Goal: Task Accomplishment & Management: Manage account settings

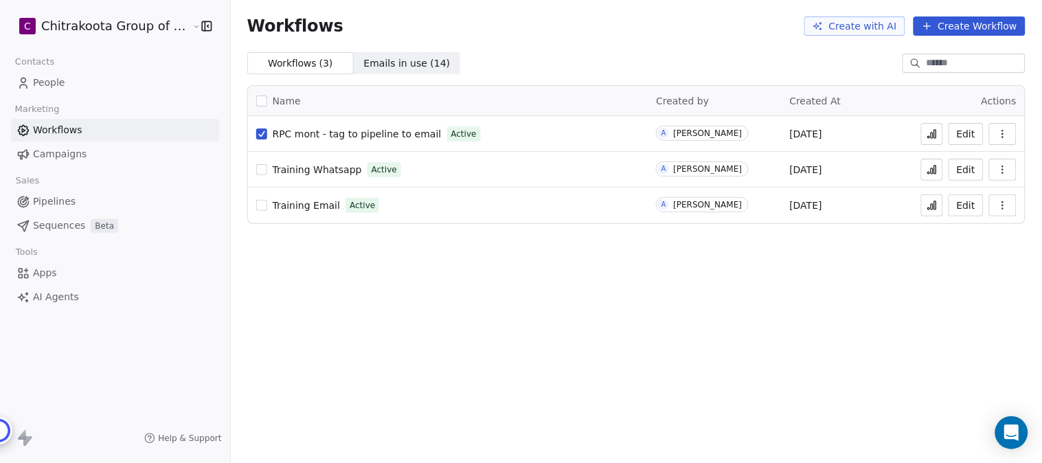
click at [256, 135] on button "button" at bounding box center [261, 133] width 11 height 11
click at [256, 133] on button "button" at bounding box center [261, 133] width 11 height 11
click at [1008, 132] on button "button" at bounding box center [1002, 134] width 27 height 22
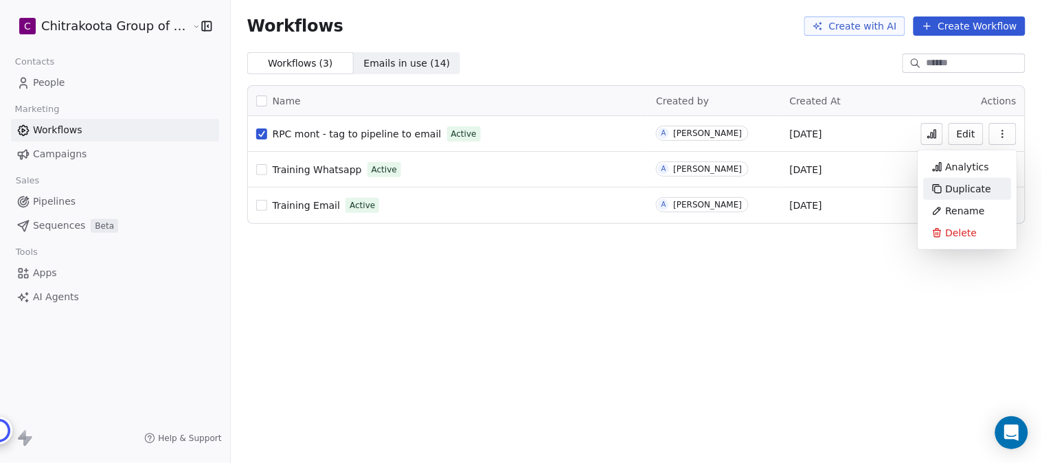
click at [976, 189] on span "Duplicate" at bounding box center [968, 189] width 46 height 14
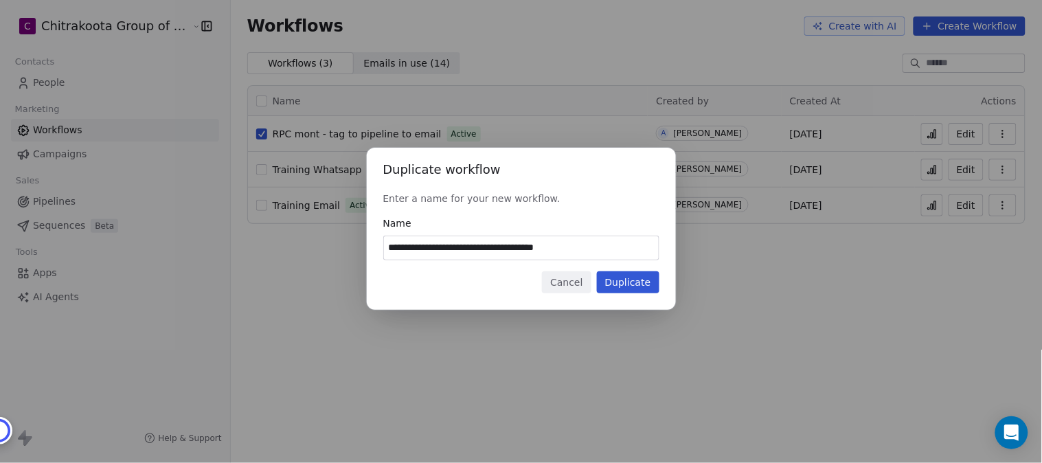
drag, startPoint x: 404, startPoint y: 244, endPoint x: 361, endPoint y: 251, distance: 43.1
click at [361, 251] on div "**********" at bounding box center [521, 231] width 1042 height 211
drag, startPoint x: 541, startPoint y: 247, endPoint x: 602, endPoint y: 247, distance: 61.1
click at [602, 247] on input "**********" at bounding box center [521, 247] width 275 height 23
type input "**********"
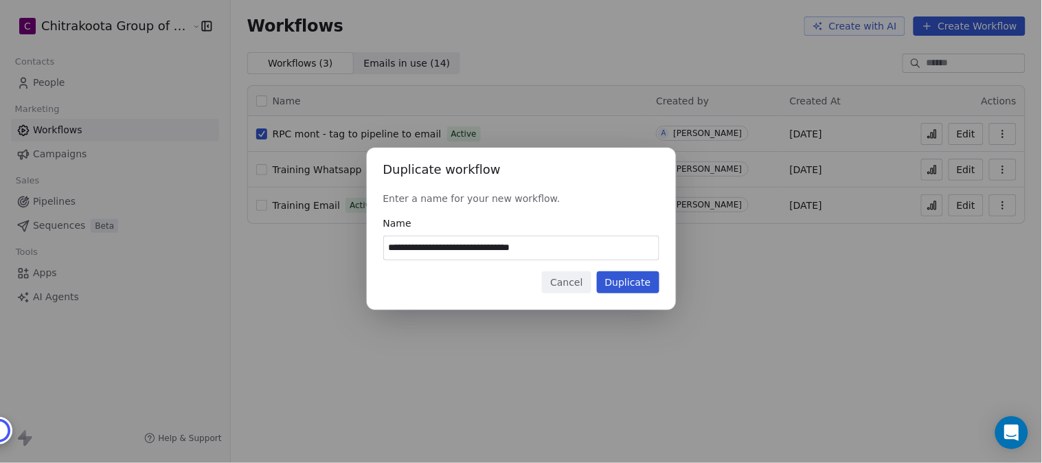
click at [634, 276] on button "Duplicate" at bounding box center [628, 282] width 62 height 22
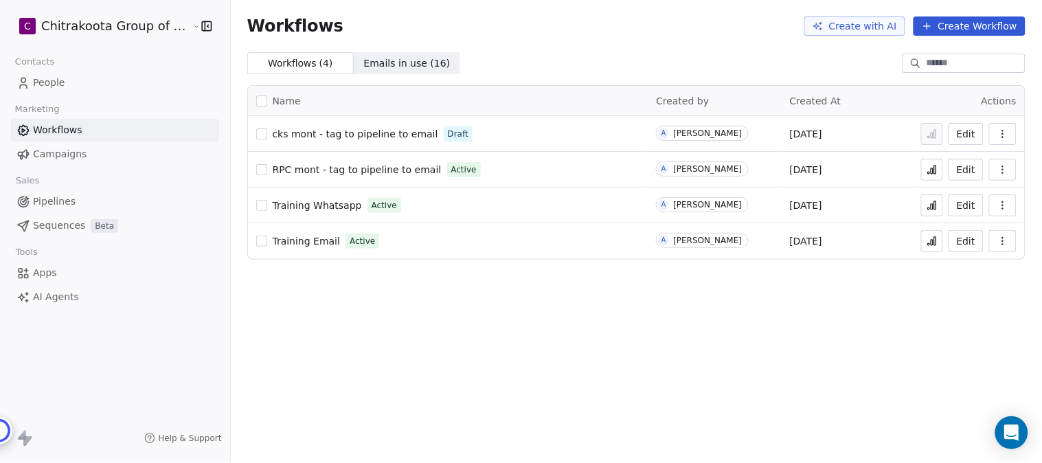
click at [369, 129] on span "cks mont - tag to pipeline to email" at bounding box center [355, 133] width 165 height 11
click at [51, 82] on span "People" at bounding box center [49, 83] width 32 height 14
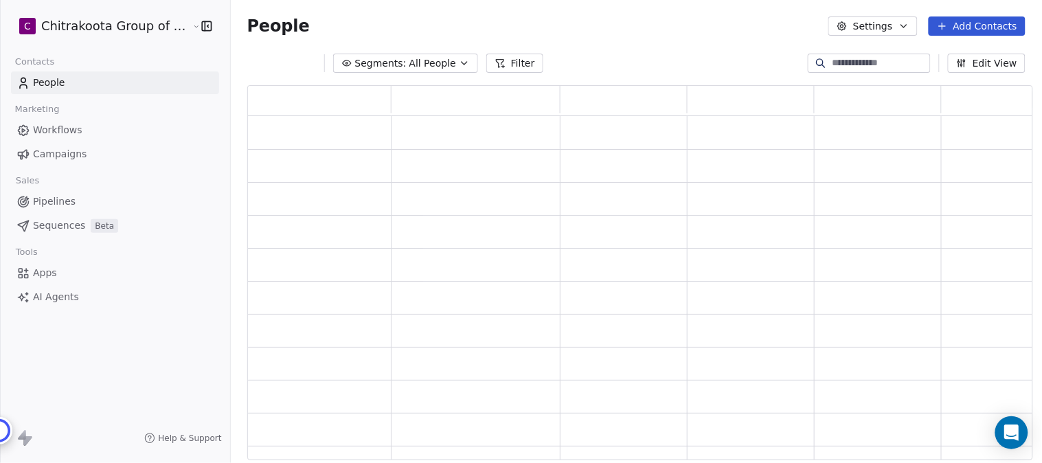
click at [459, 64] on icon "button" at bounding box center [464, 63] width 11 height 11
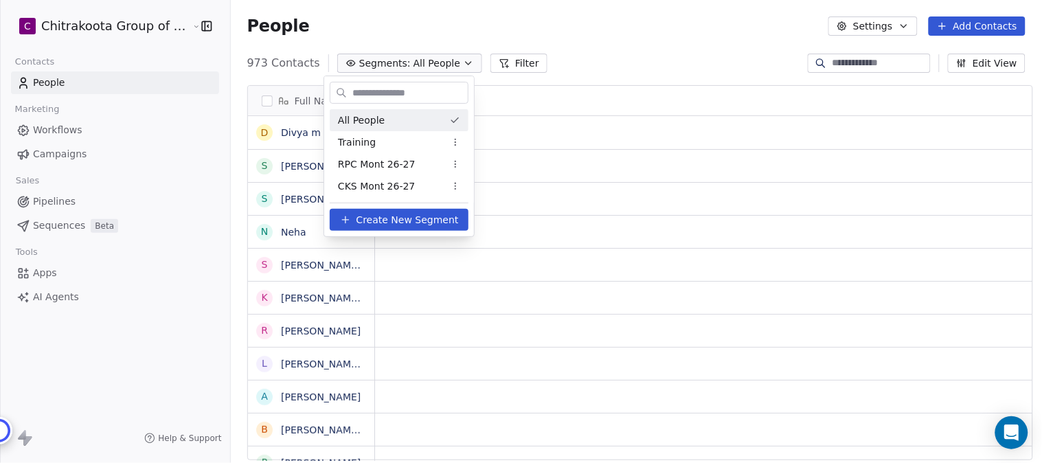
click at [905, 25] on html "C Chitrakoota Group of Institutions Contacts People Marketing Workflows Campaig…" at bounding box center [521, 231] width 1042 height 463
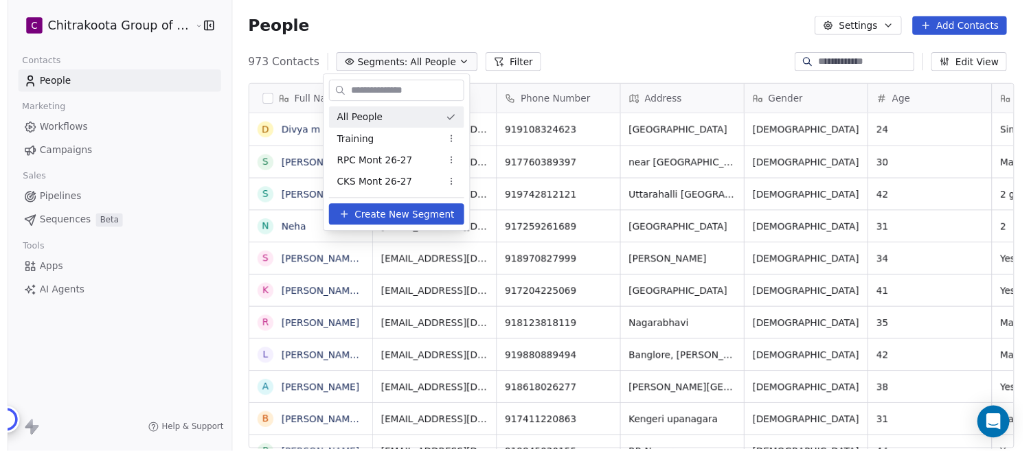
scroll to position [395, 807]
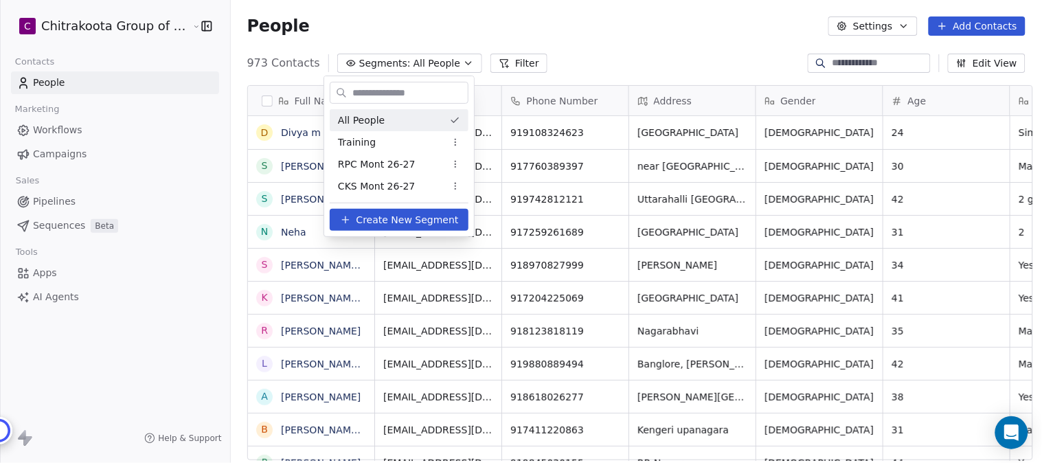
click at [737, 23] on html "C Chitrakoota Group of Institutions Contacts People Marketing Workflows Campaig…" at bounding box center [521, 231] width 1042 height 463
click at [905, 23] on icon "button" at bounding box center [903, 26] width 11 height 11
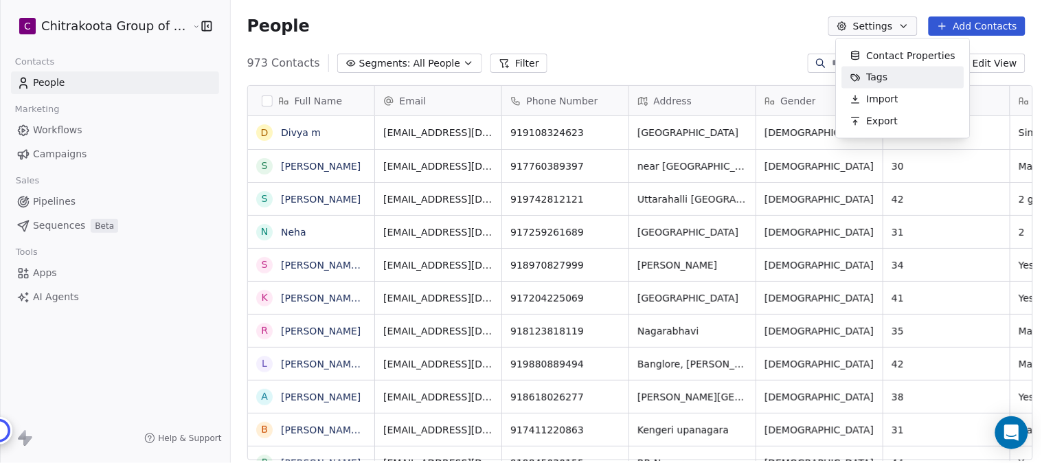
click at [881, 72] on span "Tags" at bounding box center [876, 77] width 21 height 14
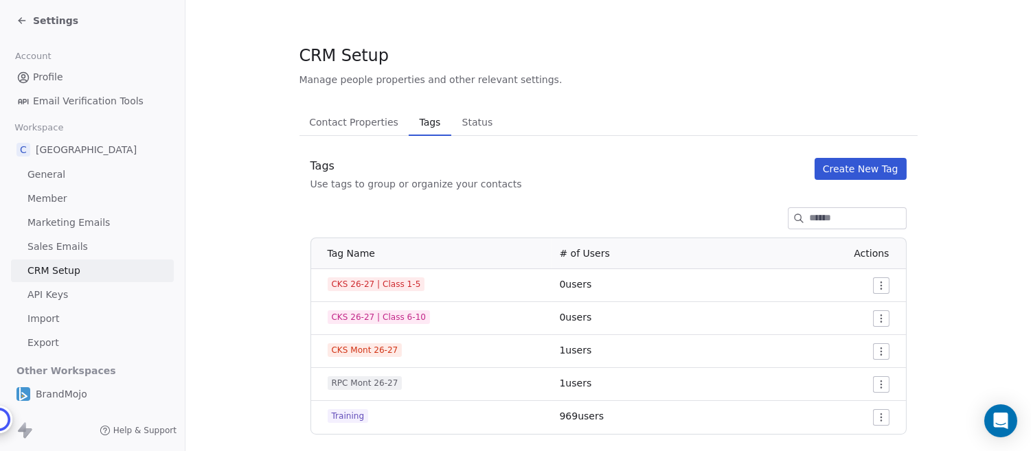
scroll to position [15, 0]
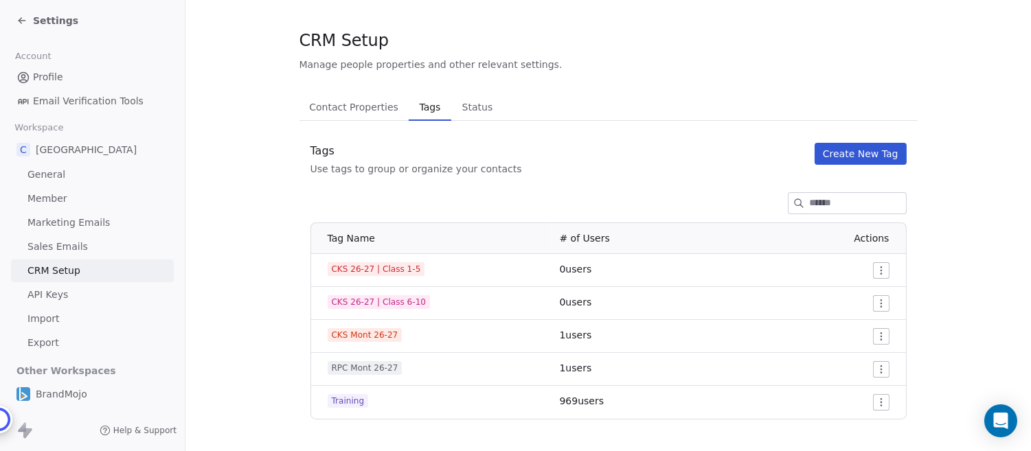
click at [879, 337] on html "Settings Account Profile Email Verification Tools Workspace C Chitrakoota Schoo…" at bounding box center [515, 225] width 1031 height 451
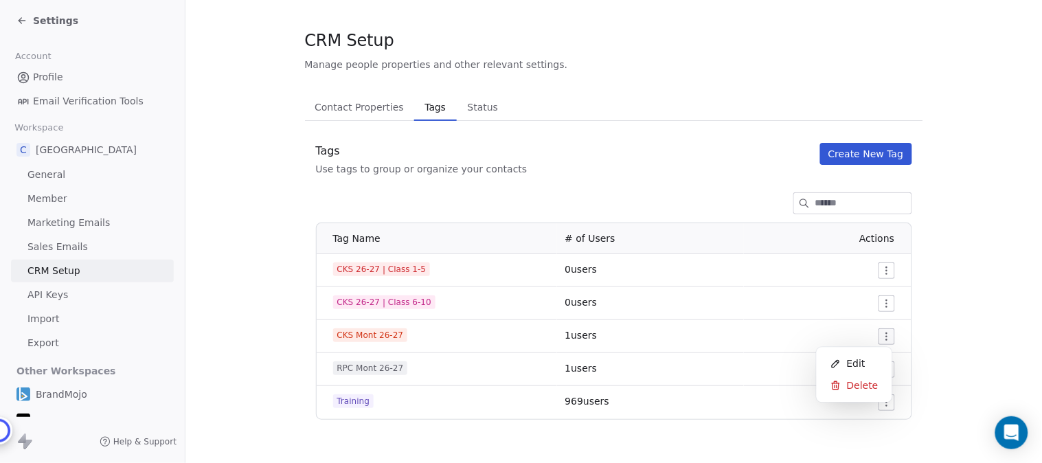
click at [959, 298] on html "Settings Account Profile Email Verification Tools Workspace C Chitrakoota Schoo…" at bounding box center [521, 231] width 1042 height 463
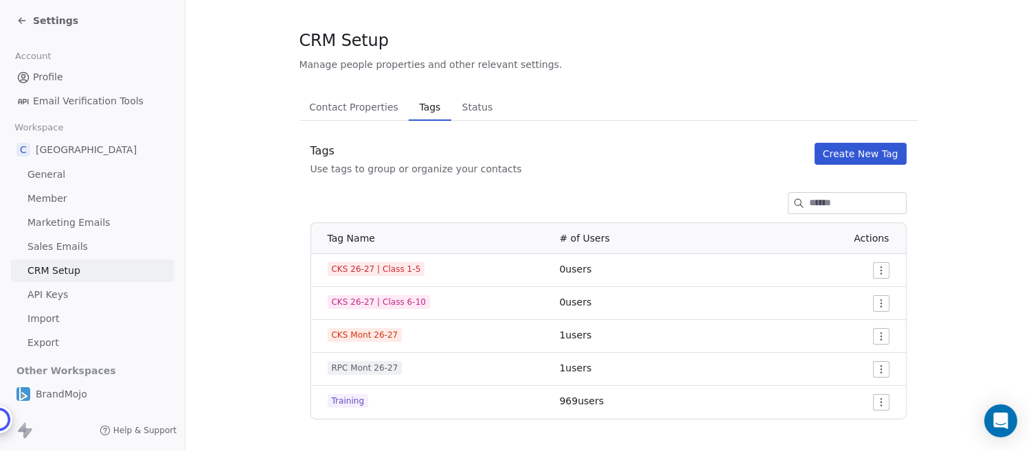
click at [352, 336] on span "CKS Mont 26-27" at bounding box center [364, 335] width 75 height 14
click at [582, 335] on span "1 users" at bounding box center [576, 335] width 32 height 11
click at [51, 292] on span "API Keys" at bounding box center [47, 295] width 41 height 14
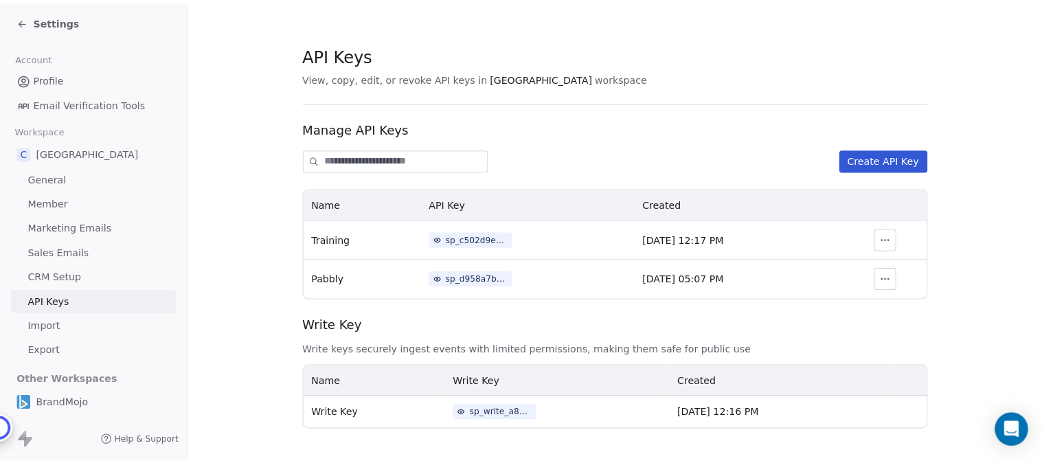
scroll to position [3, 0]
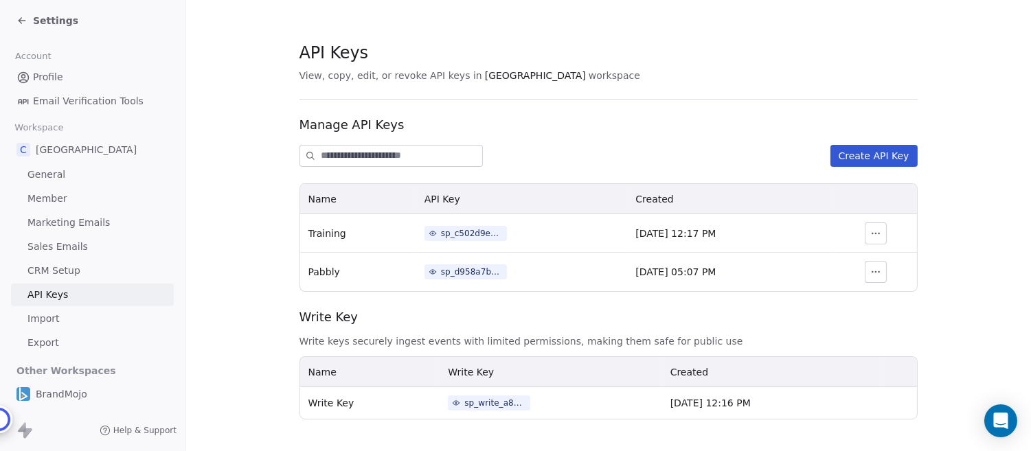
click at [891, 154] on button "Create API Key" at bounding box center [873, 156] width 87 height 22
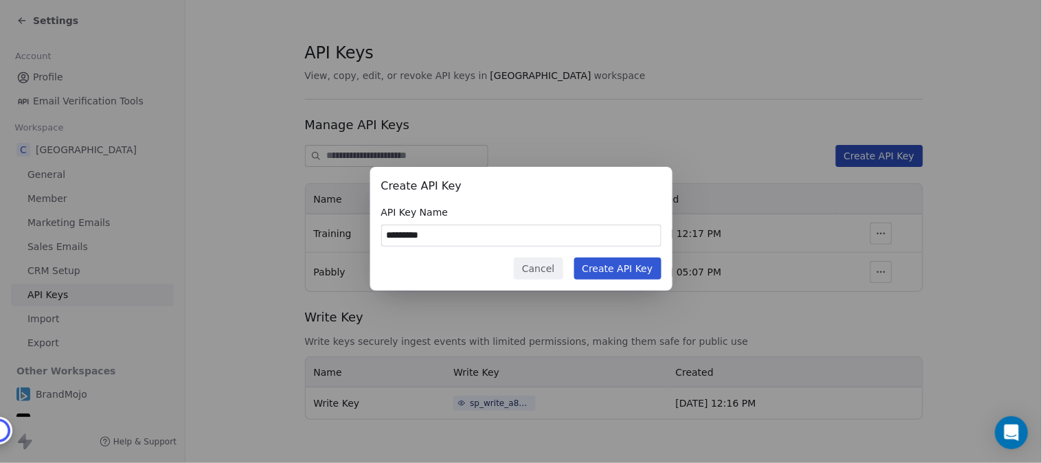
type input "*********"
click at [617, 272] on button "Create API Key" at bounding box center [617, 268] width 87 height 22
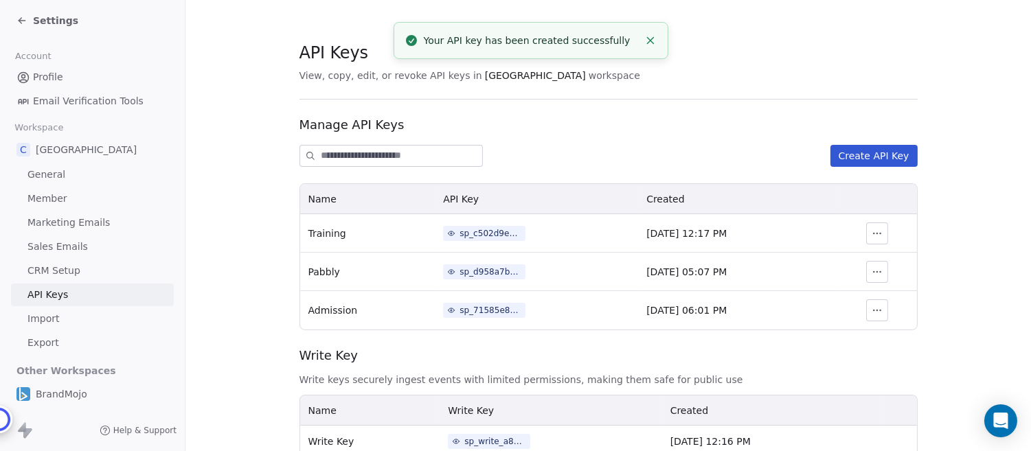
click at [471, 311] on div "sp_71585e8850c34a9a94f419766d520051" at bounding box center [490, 310] width 62 height 12
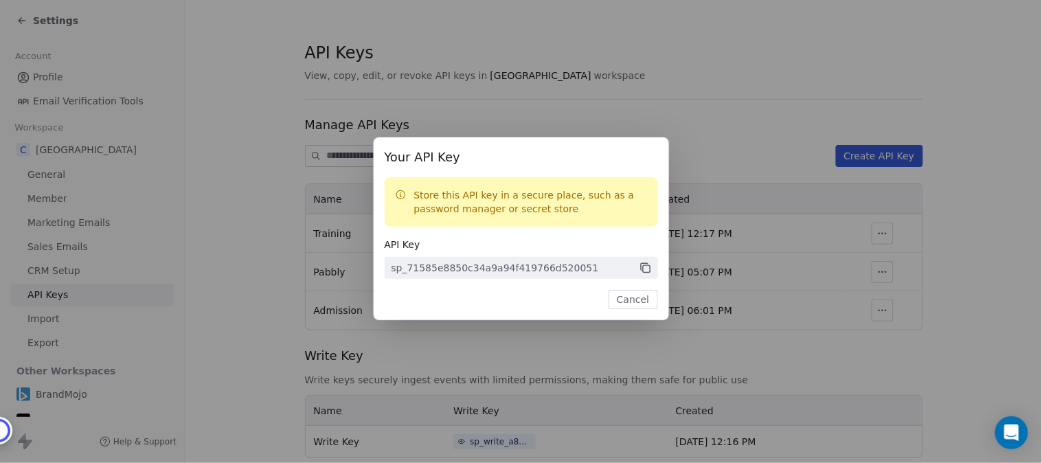
click at [643, 266] on icon at bounding box center [645, 268] width 12 height 12
click at [641, 298] on button "Cancel" at bounding box center [632, 299] width 49 height 19
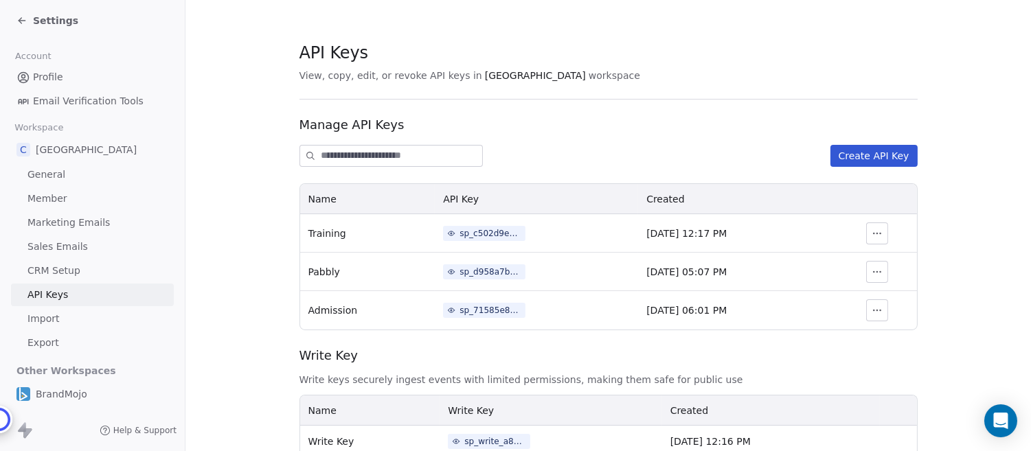
click at [47, 14] on span "Settings" at bounding box center [55, 21] width 45 height 14
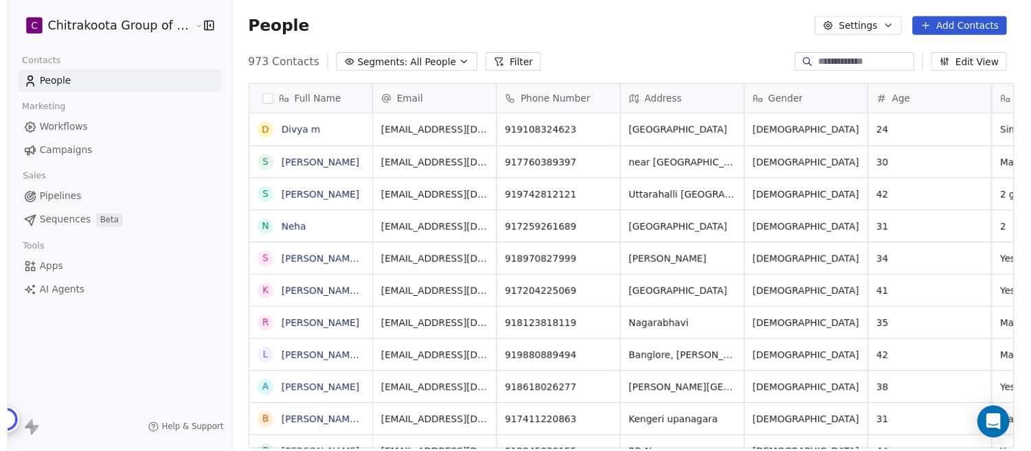
scroll to position [395, 807]
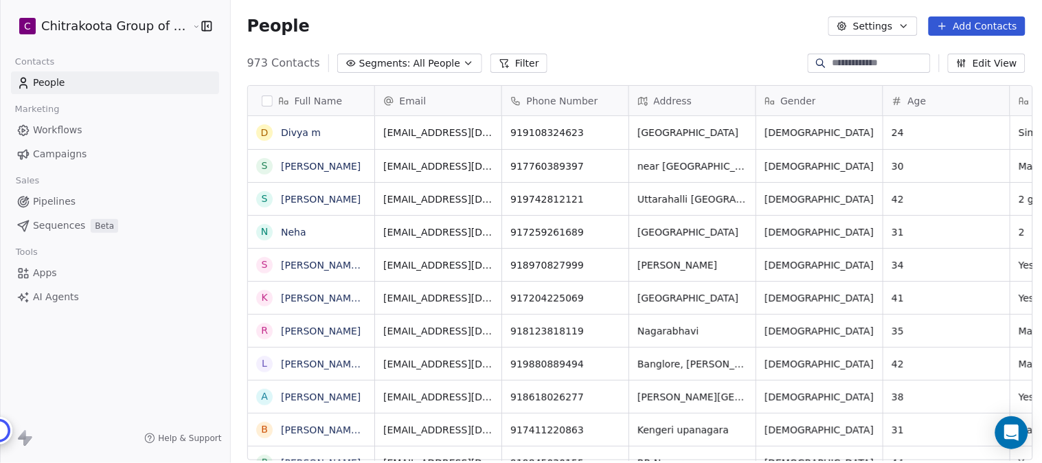
click at [904, 23] on icon "button" at bounding box center [903, 26] width 11 height 11
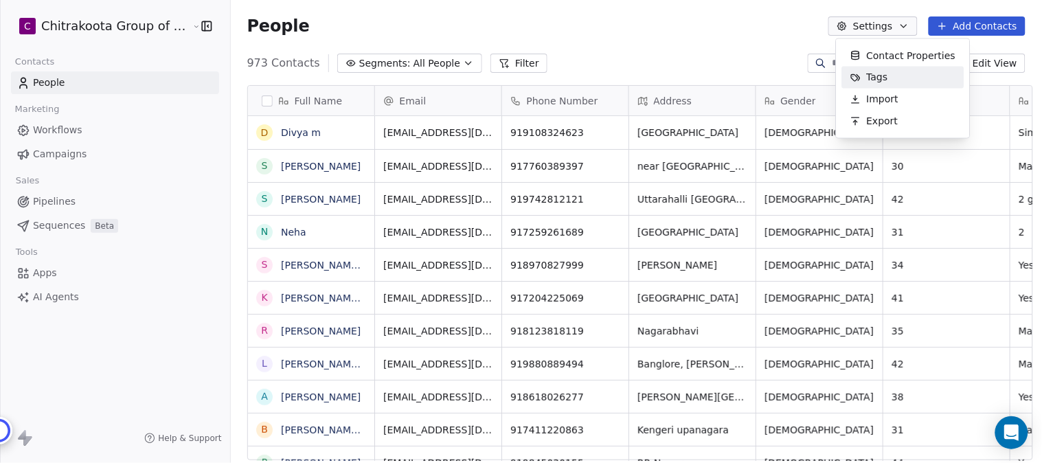
click at [877, 76] on span "Tags" at bounding box center [876, 77] width 21 height 14
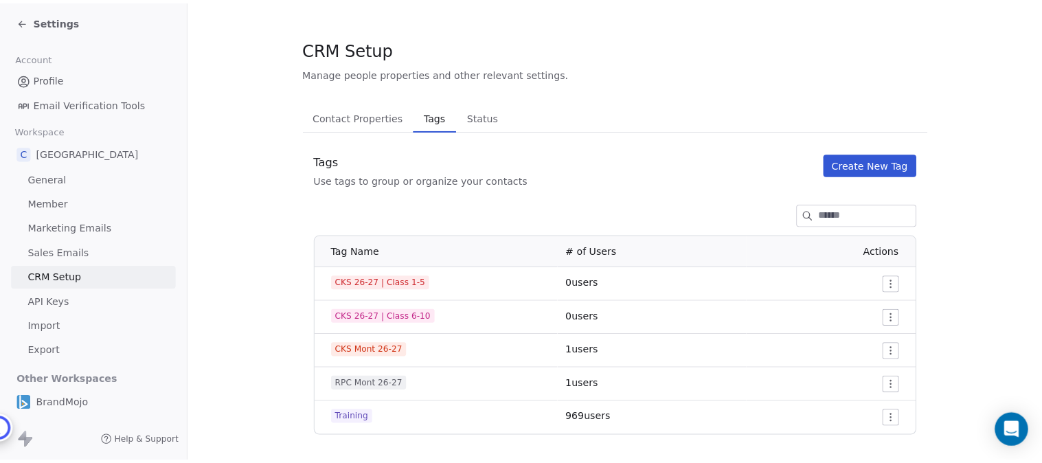
scroll to position [15, 0]
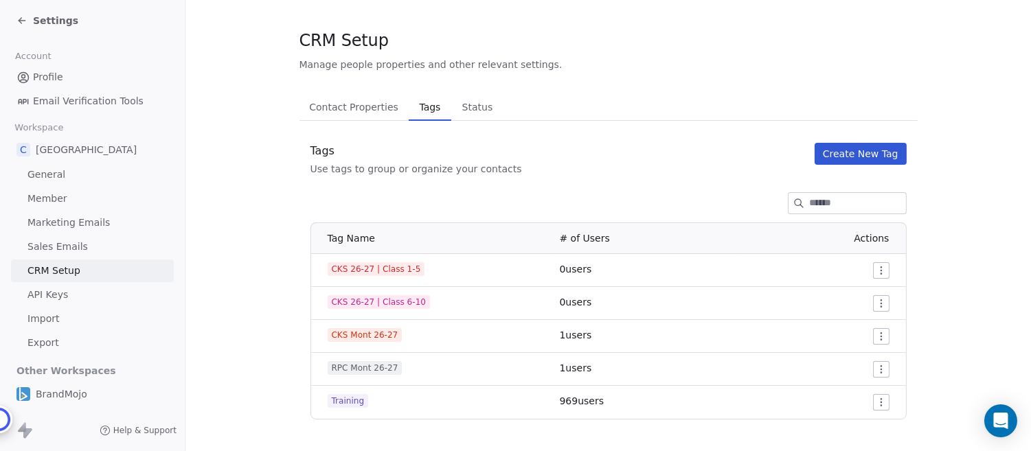
click at [56, 21] on span "Settings" at bounding box center [55, 21] width 45 height 14
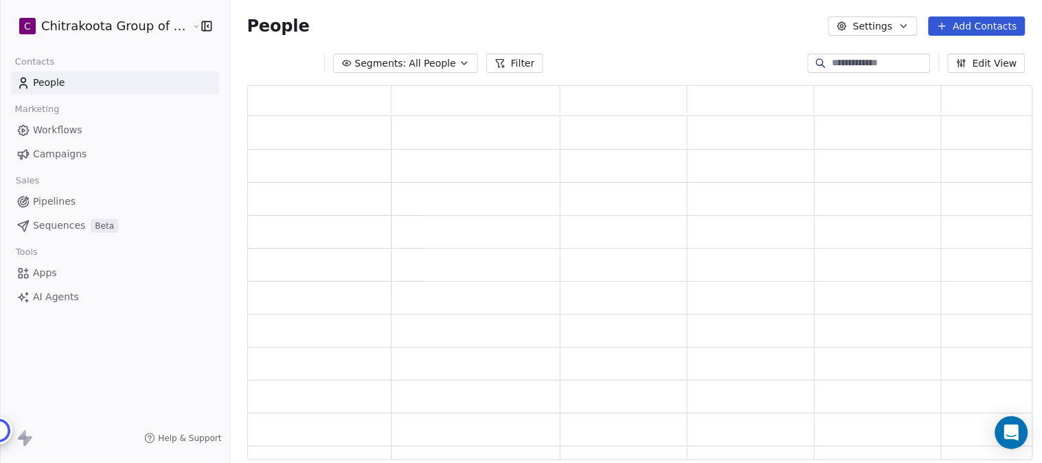
scroll to position [363, 773]
click at [66, 128] on span "Workflows" at bounding box center [57, 130] width 49 height 14
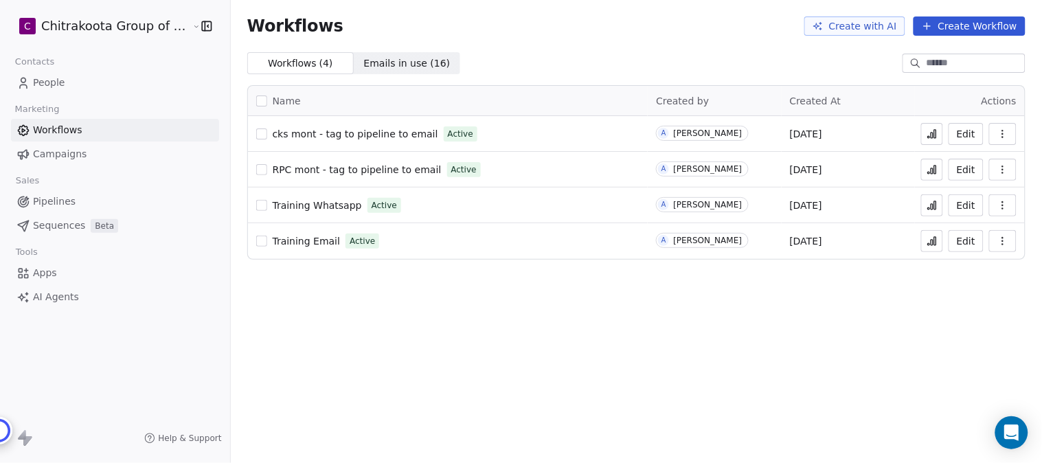
click at [382, 136] on span "cks mont - tag to pipeline to email" at bounding box center [355, 133] width 165 height 11
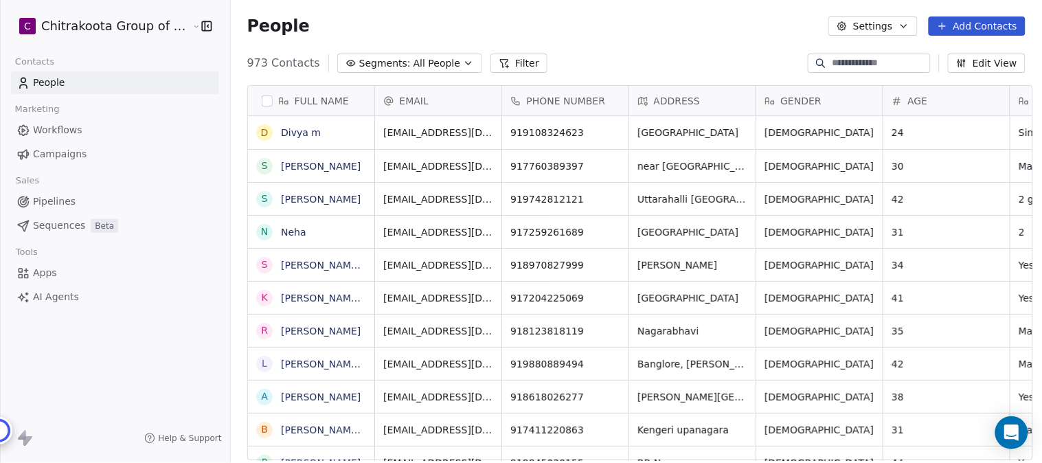
scroll to position [395, 807]
click at [454, 66] on button "Segments: All People" at bounding box center [409, 63] width 145 height 19
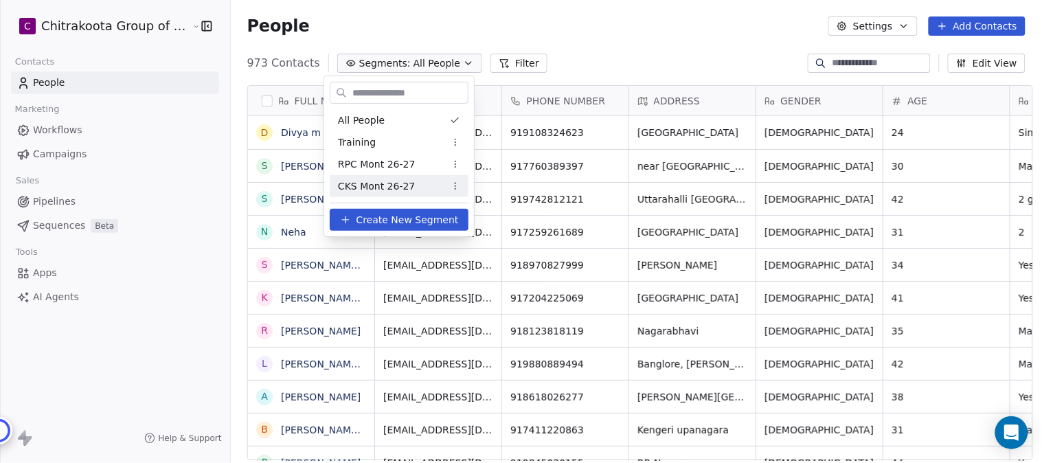
click at [398, 187] on span "CKS Mont 26-27" at bounding box center [376, 186] width 77 height 14
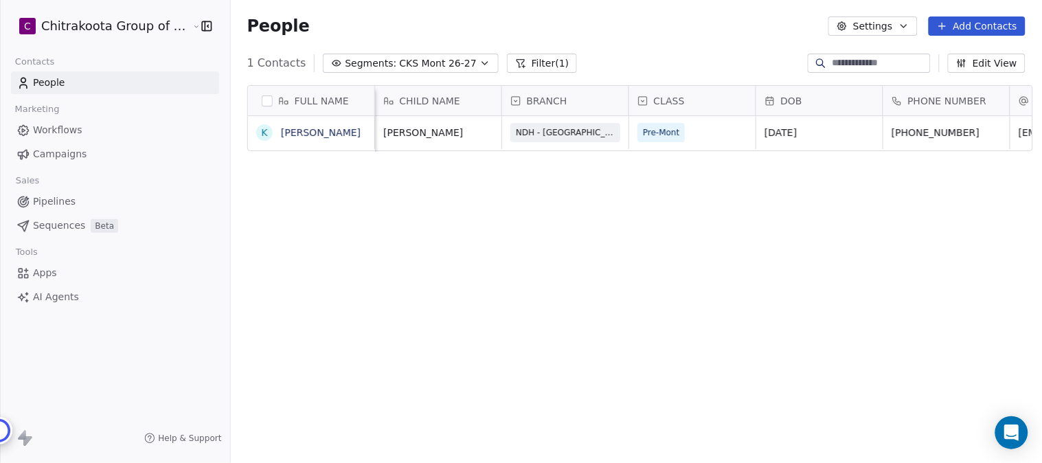
scroll to position [0, 582]
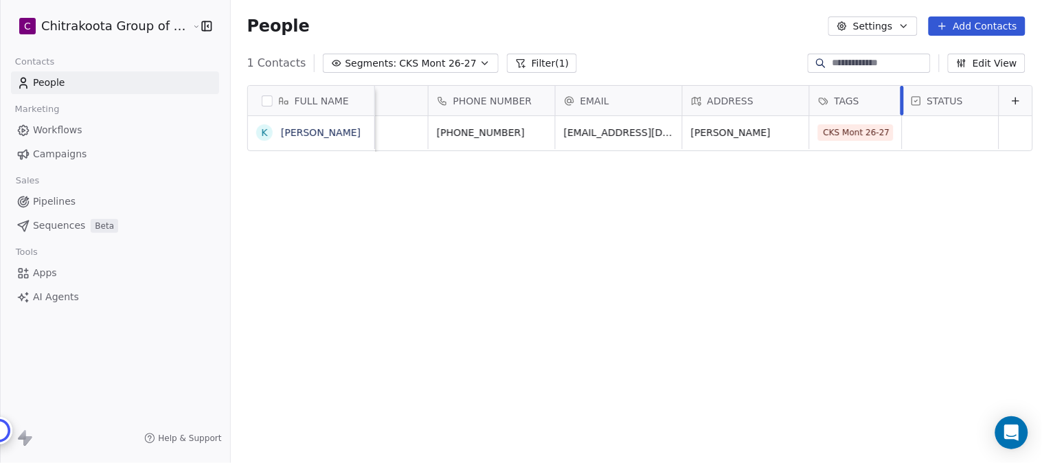
drag, startPoint x: 882, startPoint y: 100, endPoint x: 893, endPoint y: 99, distance: 11.1
click at [900, 99] on div at bounding box center [901, 101] width 3 height 30
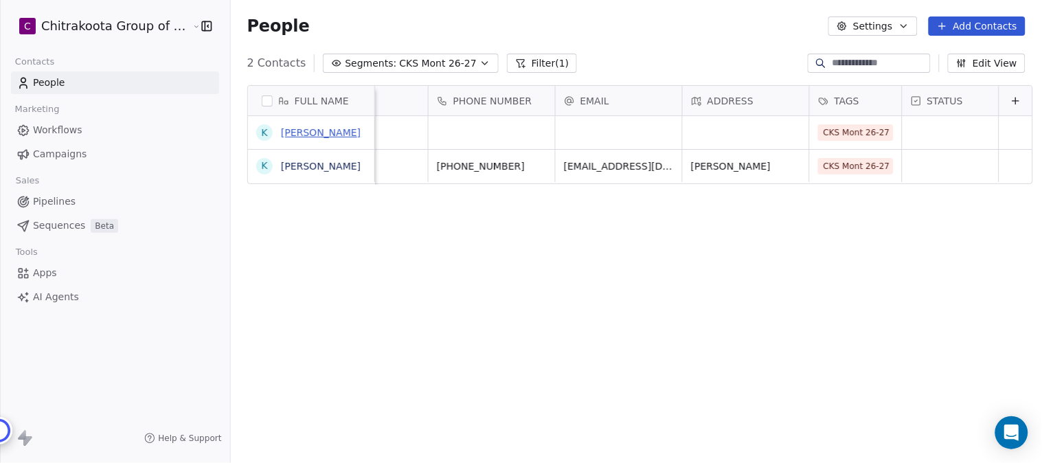
click at [297, 131] on link "Kiran N" at bounding box center [321, 132] width 80 height 11
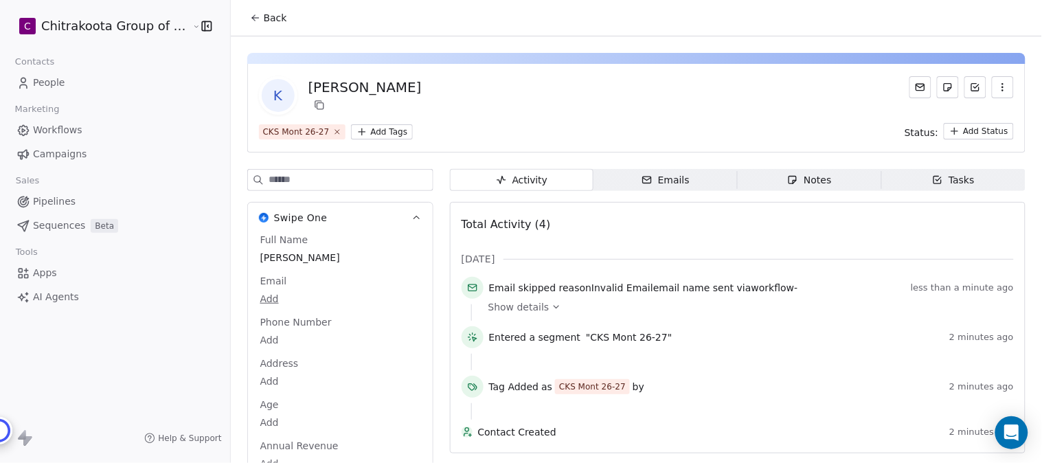
click at [997, 91] on icon "button" at bounding box center [1002, 87] width 11 height 11
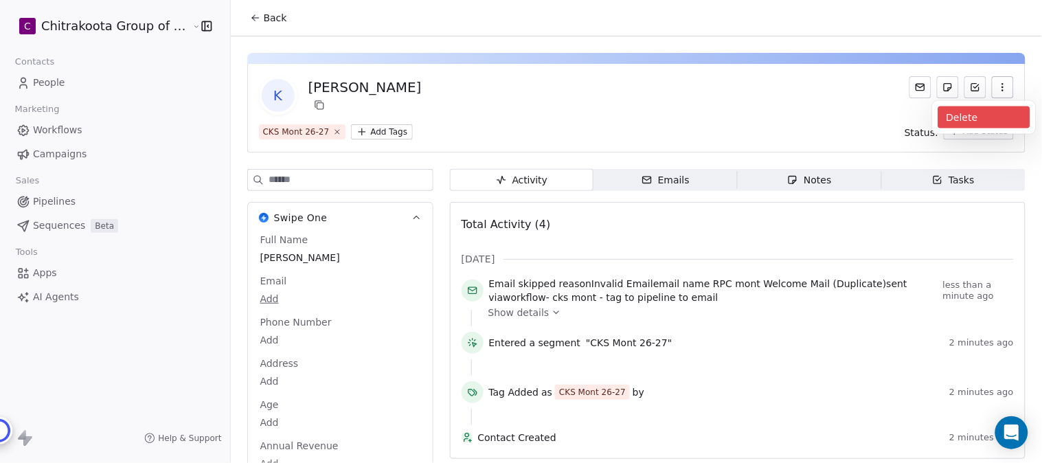
click at [974, 118] on div "Delete" at bounding box center [984, 117] width 92 height 22
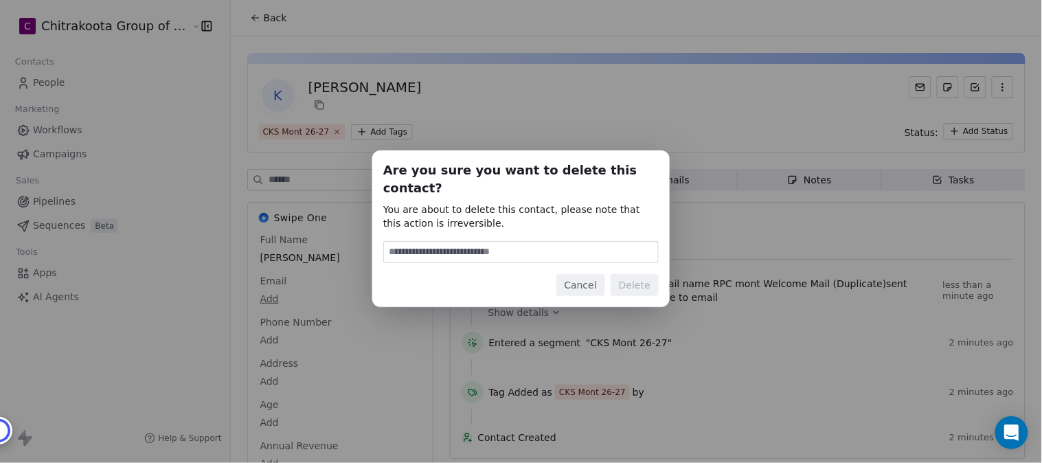
type input "*"
type input "******"
click at [644, 280] on button "Delete" at bounding box center [634, 285] width 48 height 22
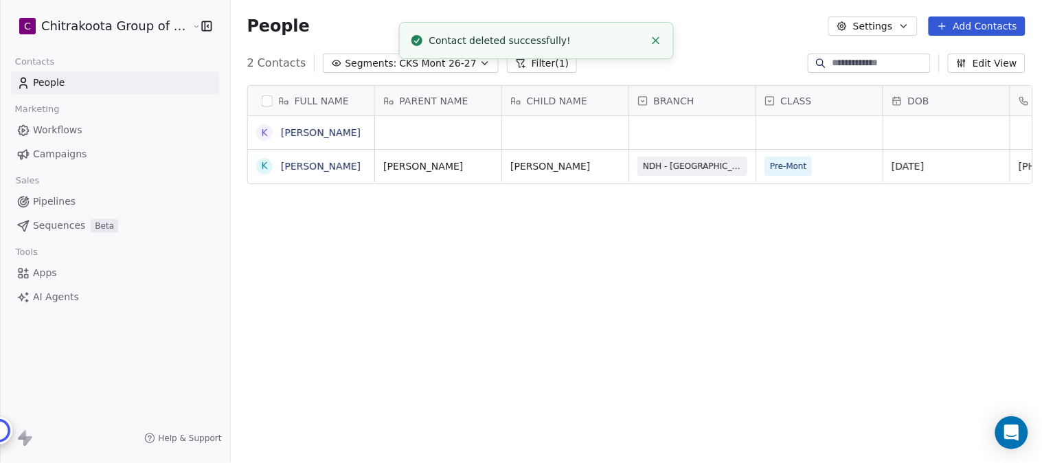
scroll to position [395, 807]
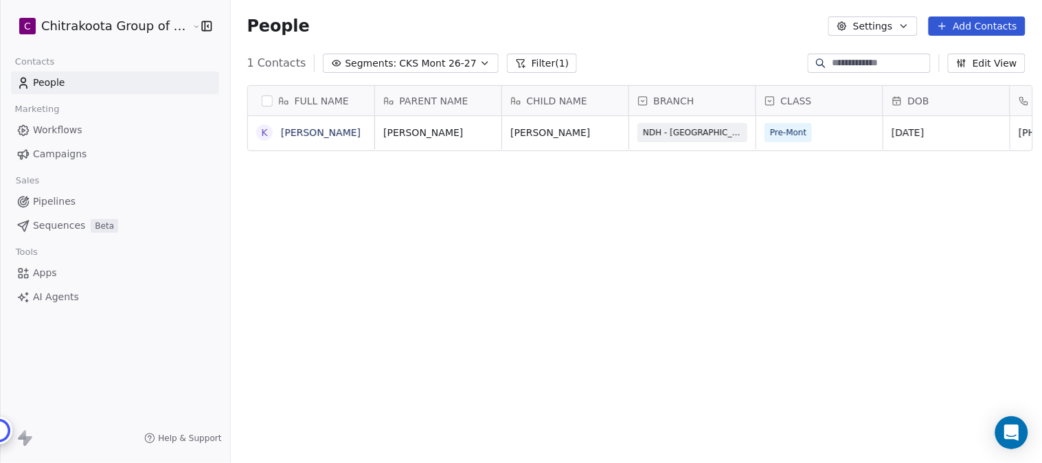
click at [51, 203] on span "Pipelines" at bounding box center [54, 201] width 43 height 14
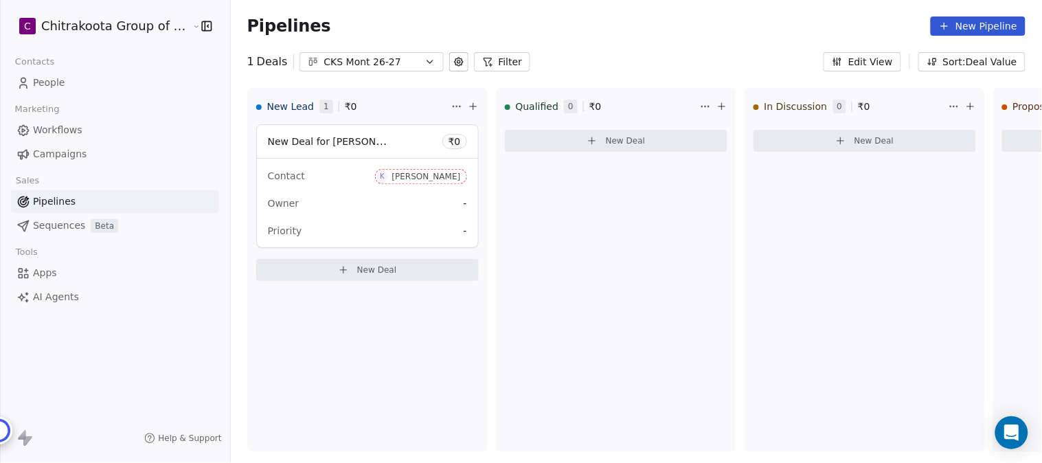
click at [987, 23] on button "New Pipeline" at bounding box center [977, 25] width 95 height 19
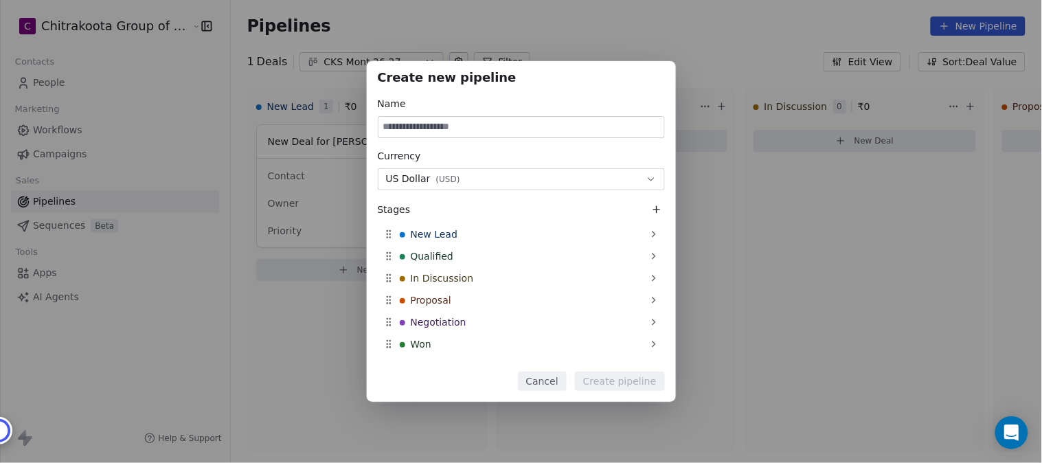
paste input "**********"
type input "**********"
click at [495, 182] on button "US Dollar ( USD )" at bounding box center [521, 179] width 287 height 22
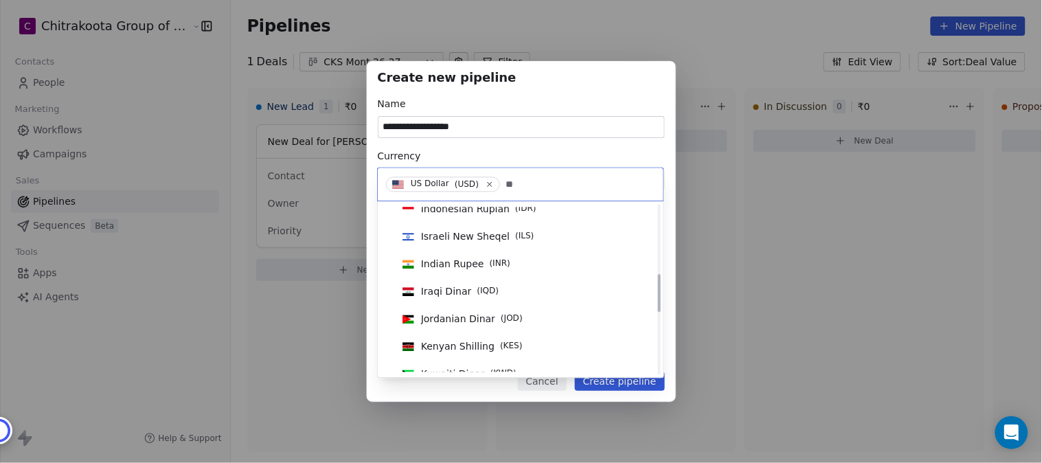
scroll to position [305, 0]
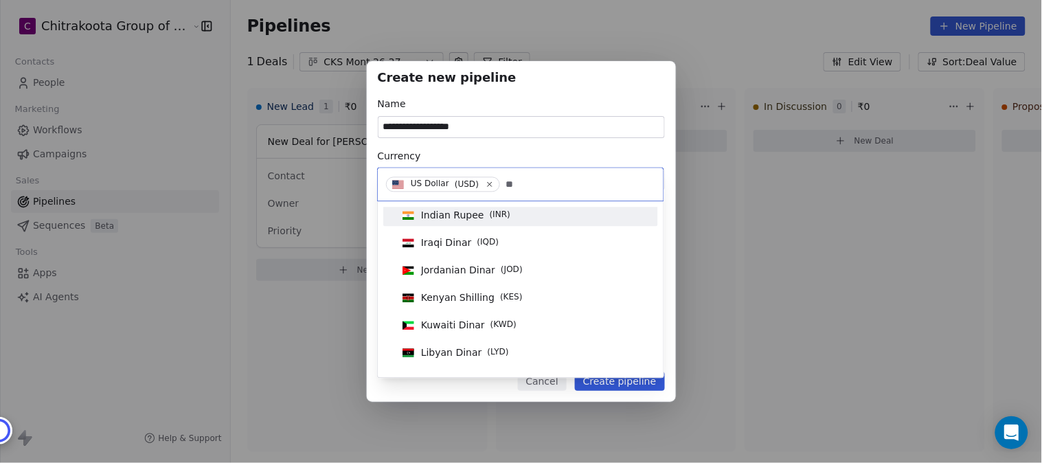
type input "**"
click at [455, 217] on span "Indian Rupee" at bounding box center [452, 215] width 63 height 14
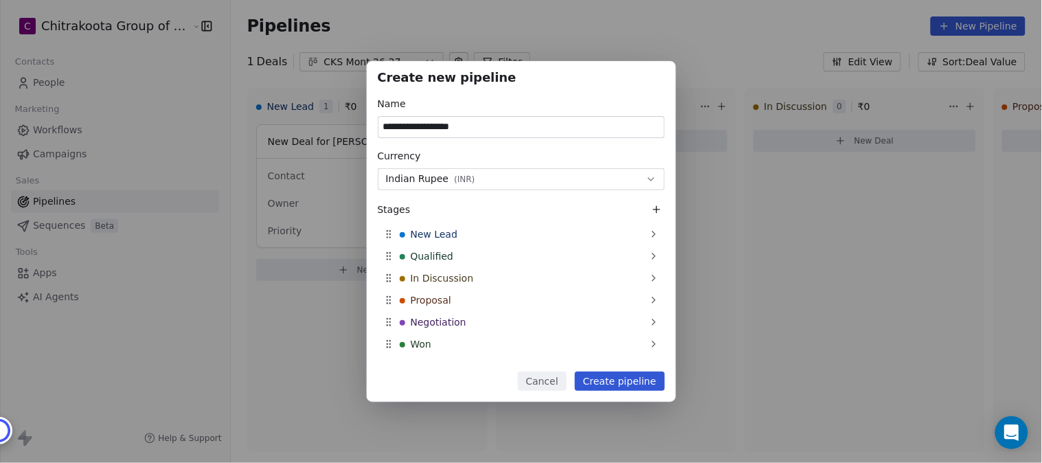
click at [640, 379] on button "Create pipeline" at bounding box center [620, 380] width 90 height 19
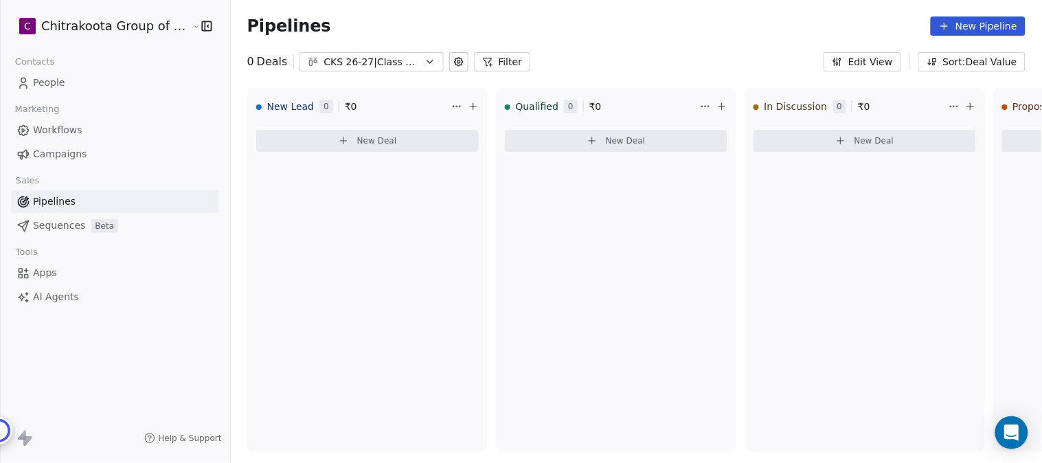
click at [982, 23] on button "New Pipeline" at bounding box center [977, 25] width 95 height 19
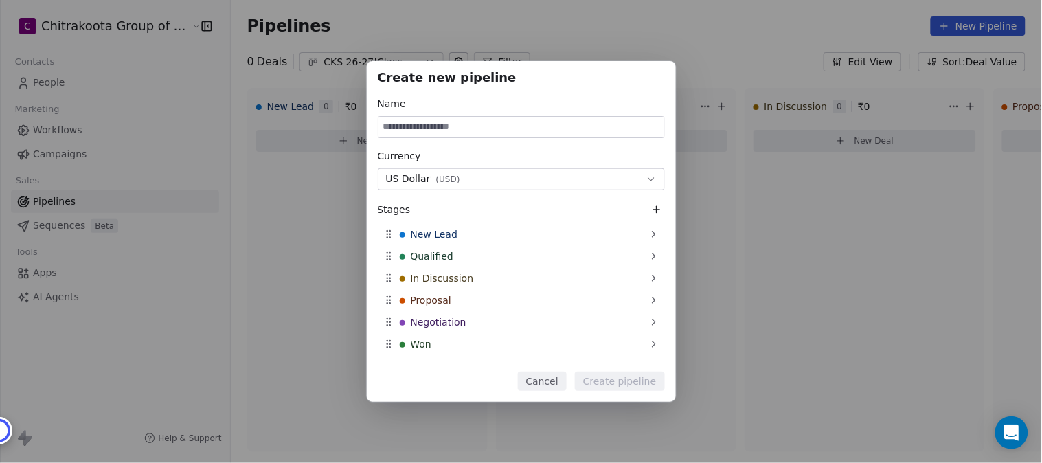
paste input "**********"
type input "**********"
click at [487, 174] on button "US Dollar ( USD )" at bounding box center [521, 179] width 287 height 22
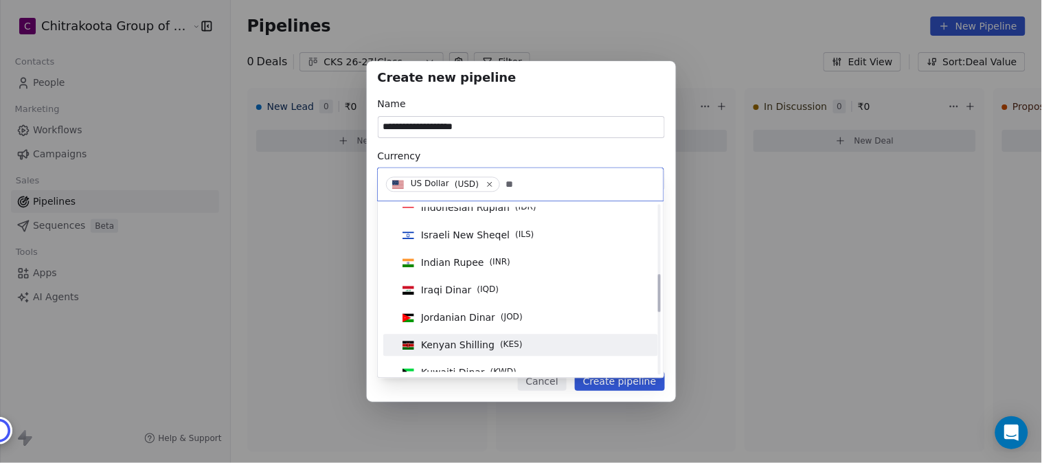
scroll to position [305, 0]
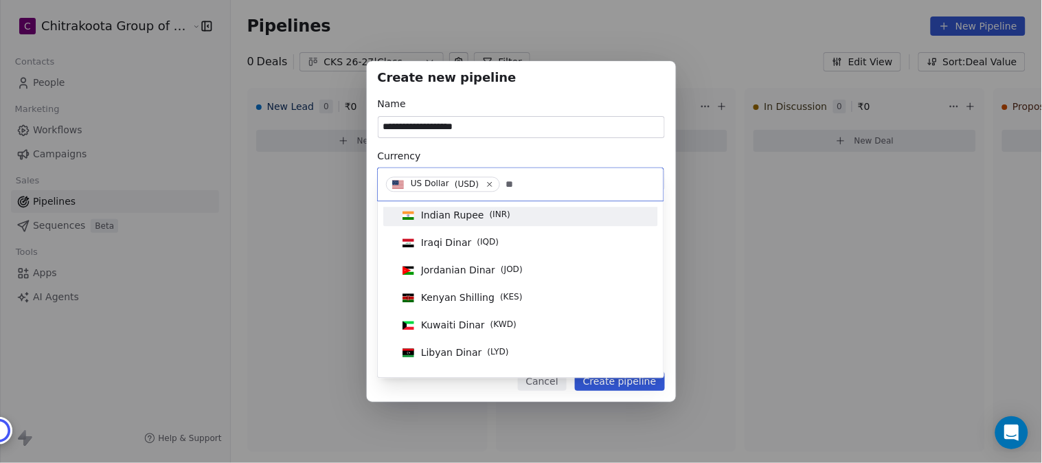
type input "**"
click at [456, 211] on span "Indian Rupee" at bounding box center [452, 215] width 63 height 14
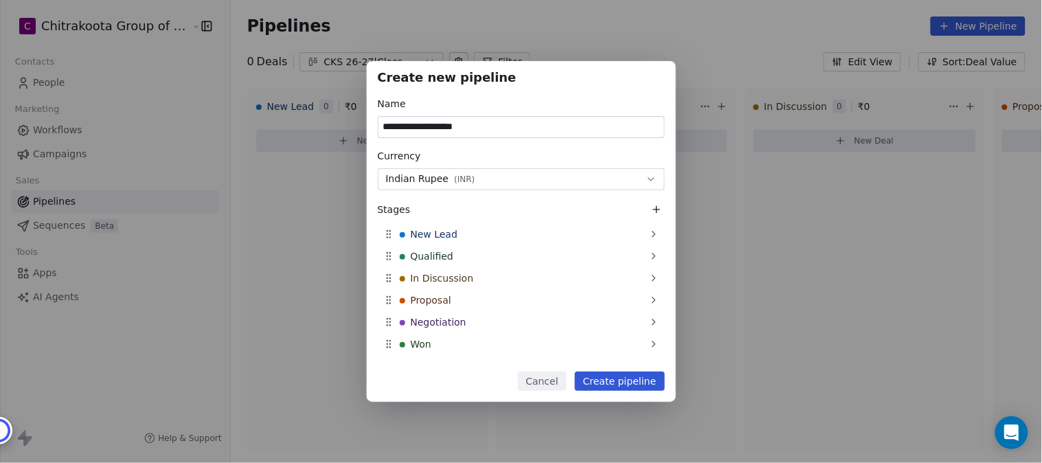
click at [622, 385] on button "Create pipeline" at bounding box center [620, 380] width 90 height 19
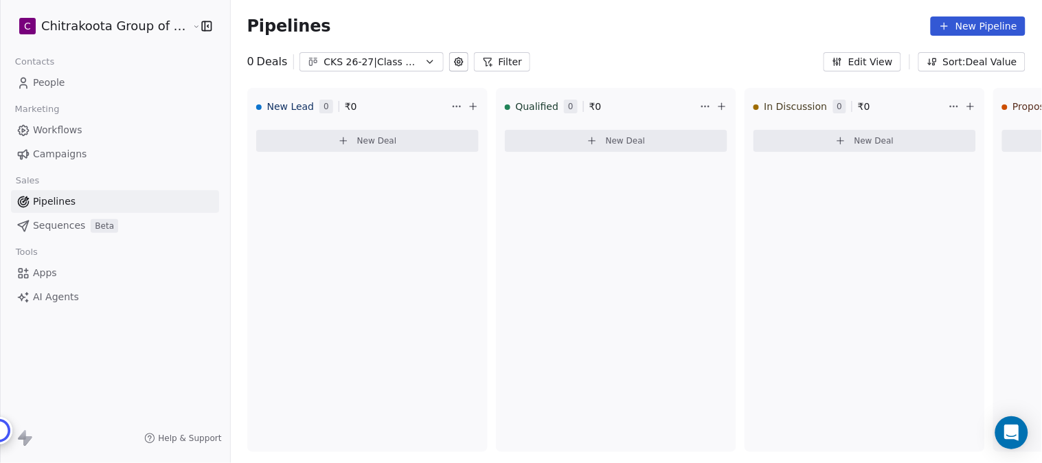
click at [48, 82] on span "People" at bounding box center [49, 83] width 32 height 14
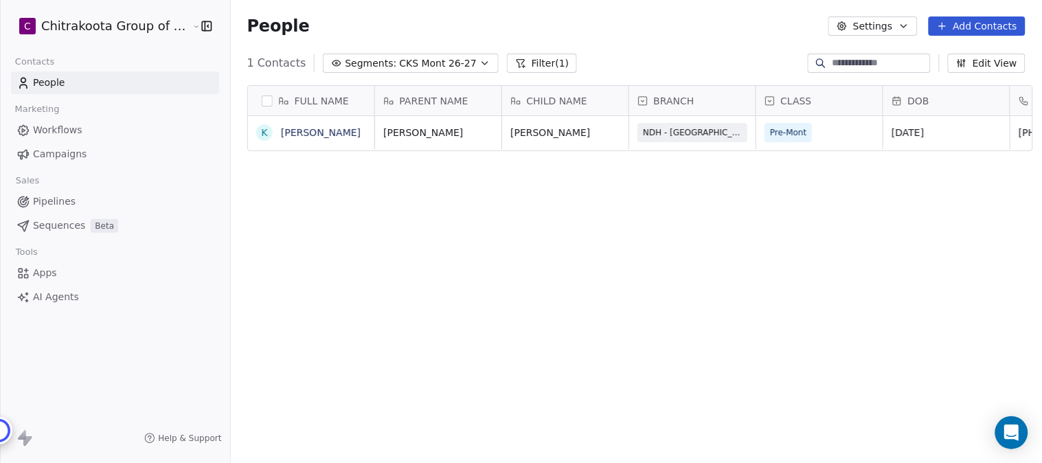
scroll to position [395, 807]
click at [903, 30] on icon "button" at bounding box center [903, 26] width 11 height 11
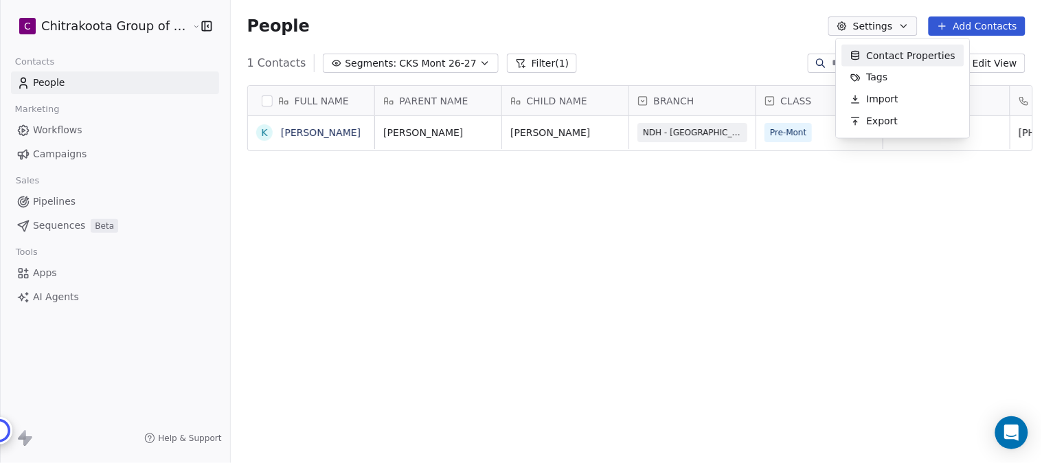
click at [642, 30] on html "C Chitrakoota Group of Institutions Contacts People Marketing Workflows Campaig…" at bounding box center [521, 231] width 1042 height 463
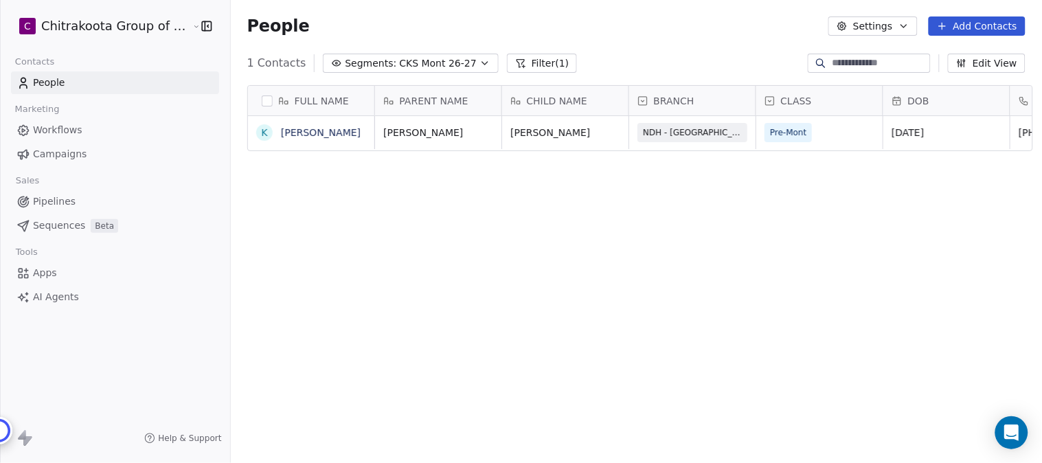
click at [452, 63] on span "CKS Mont 26-27" at bounding box center [437, 63] width 77 height 14
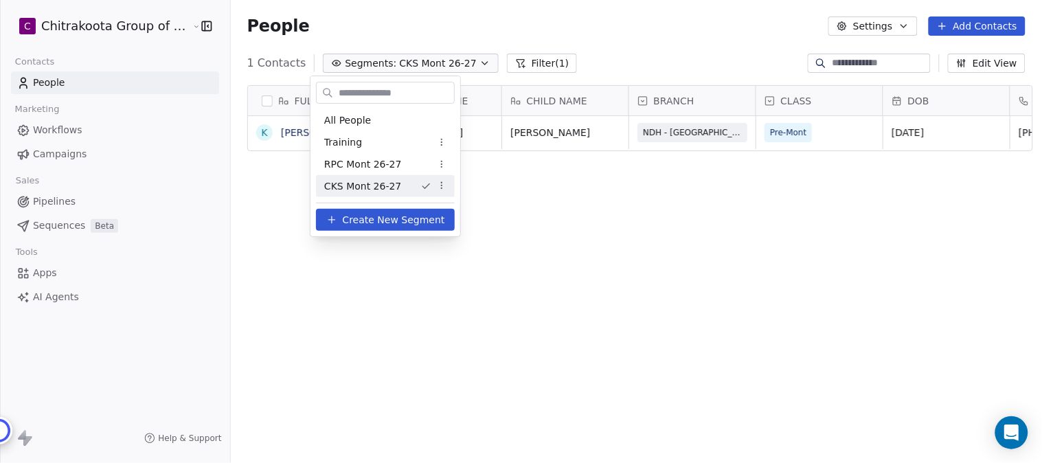
click at [366, 218] on span "Create New Segment" at bounding box center [394, 220] width 102 height 14
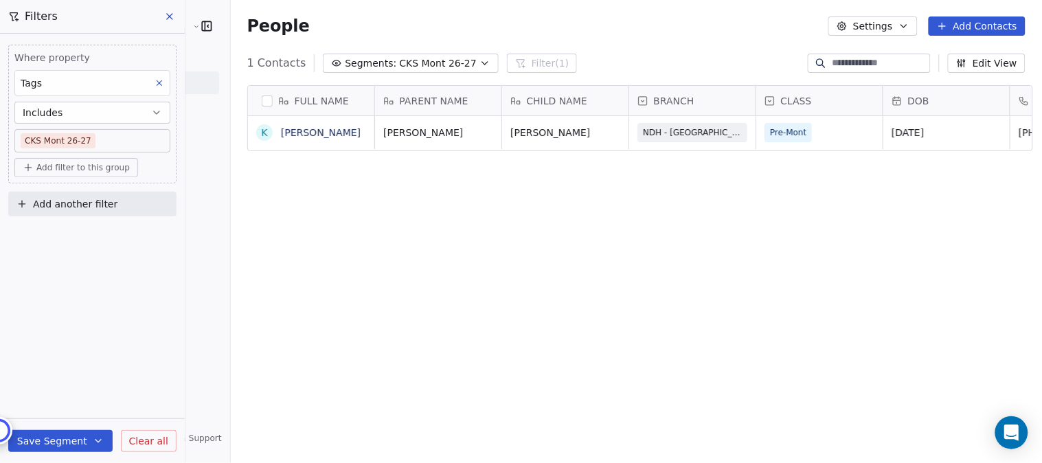
click at [97, 138] on body "C Chitrakoota Group of Institutions Contacts People Marketing Workflows Campaig…" at bounding box center [521, 231] width 1042 height 463
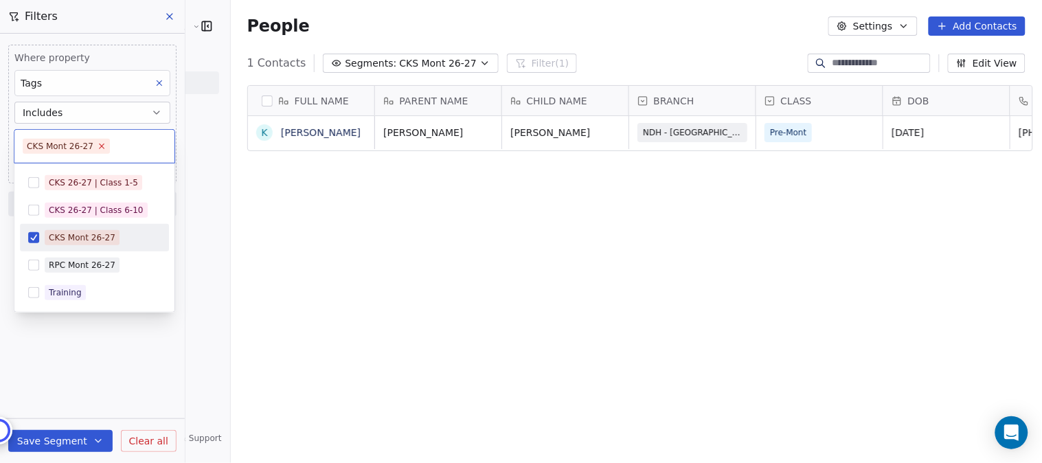
click at [98, 145] on icon at bounding box center [101, 145] width 9 height 9
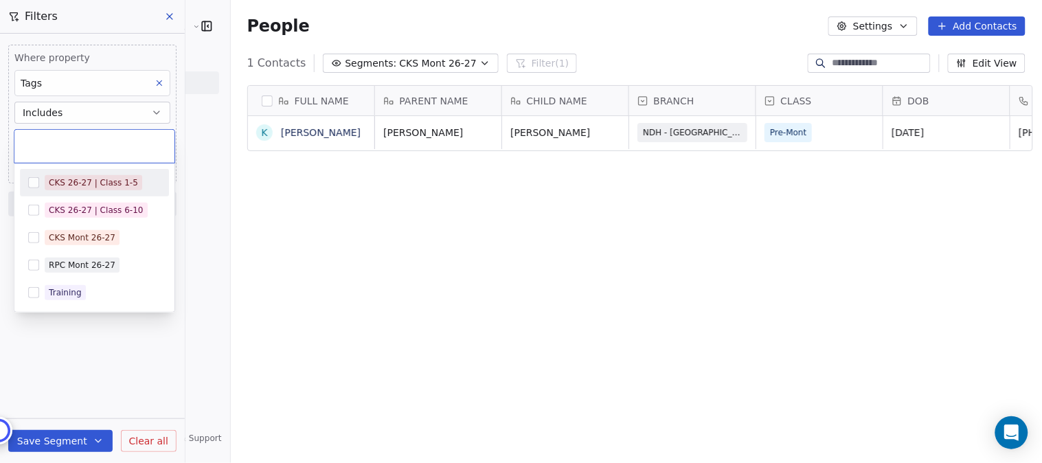
click at [30, 184] on button "Suggestions" at bounding box center [33, 182] width 11 height 11
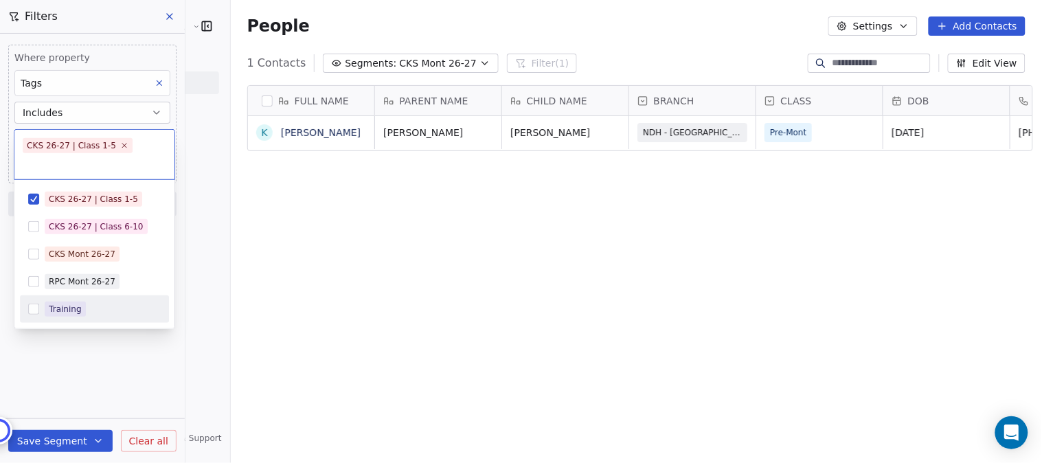
click at [85, 354] on html "C Chitrakoota Group of Institutions Contacts People Marketing Workflows Campaig…" at bounding box center [521, 231] width 1042 height 463
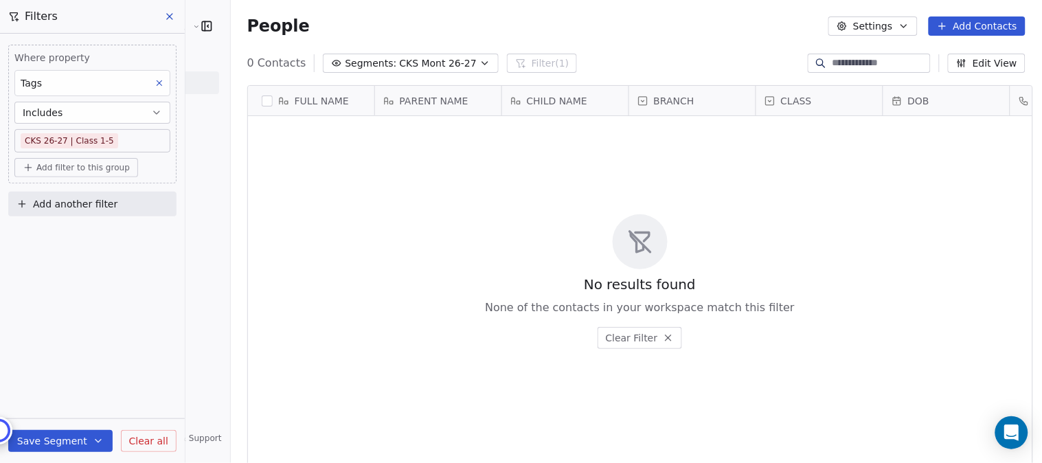
click at [62, 439] on button "Save Segment" at bounding box center [60, 441] width 104 height 22
click at [82, 376] on span "Create new segment" at bounding box center [89, 378] width 100 height 14
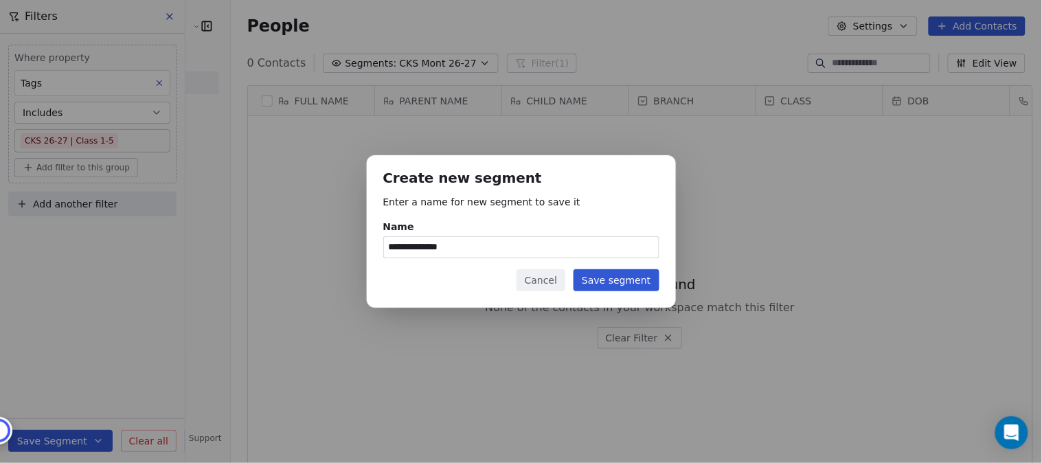
paste input "*****"
type input "**********"
click at [628, 279] on button "Save segment" at bounding box center [615, 280] width 85 height 22
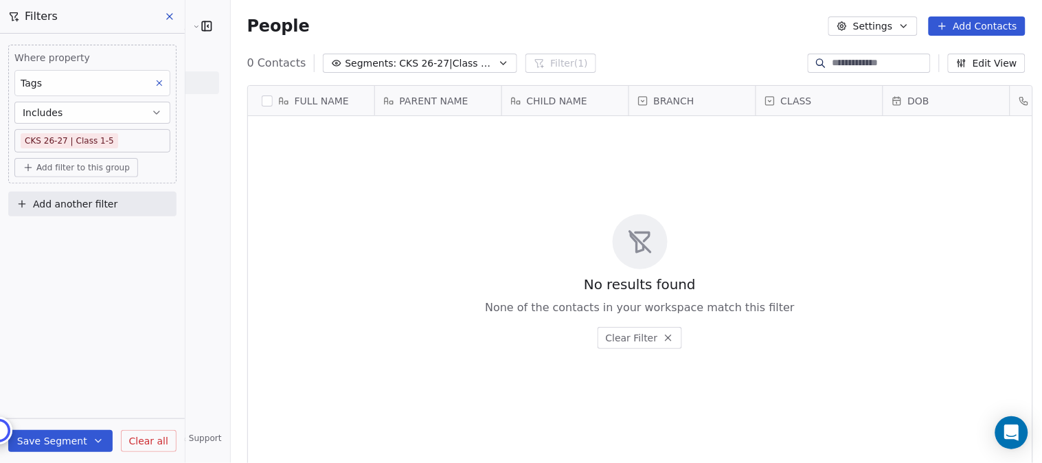
click at [121, 135] on body "C Chitrakoota Group of Institutions Contacts People Marketing Workflows Campaig…" at bounding box center [521, 231] width 1042 height 463
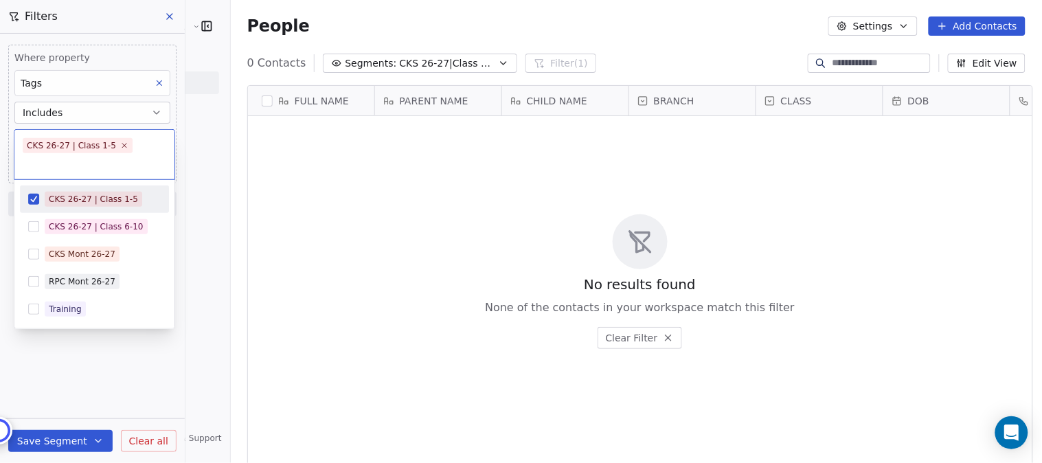
click at [30, 196] on button "Suggestions" at bounding box center [33, 199] width 11 height 11
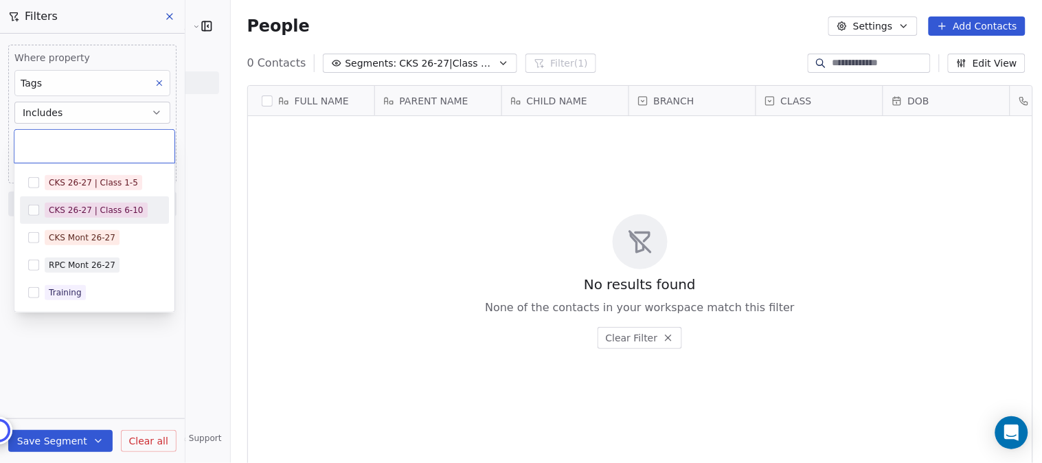
click at [30, 214] on button "Suggestions" at bounding box center [33, 210] width 11 height 11
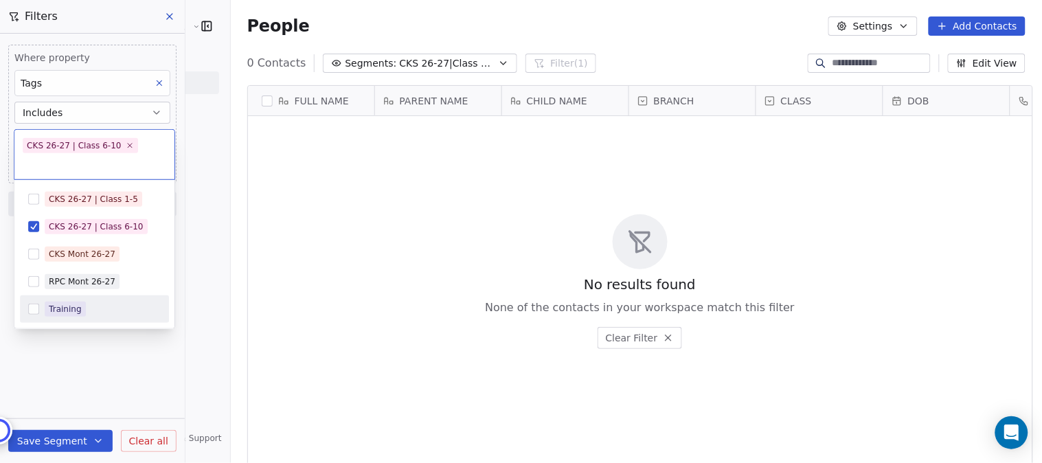
click at [86, 336] on html "C Chitrakoota Group of Institutions Contacts People Marketing Workflows Campaig…" at bounding box center [521, 231] width 1042 height 463
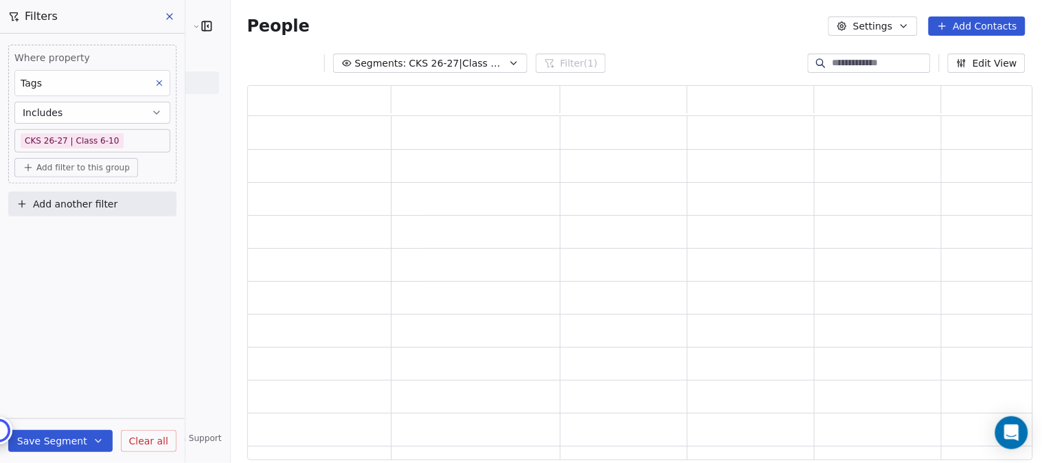
click at [60, 443] on html "C Chitrakoota Group of Institutions Contacts People Marketing Workflows Campaig…" at bounding box center [521, 231] width 1042 height 463
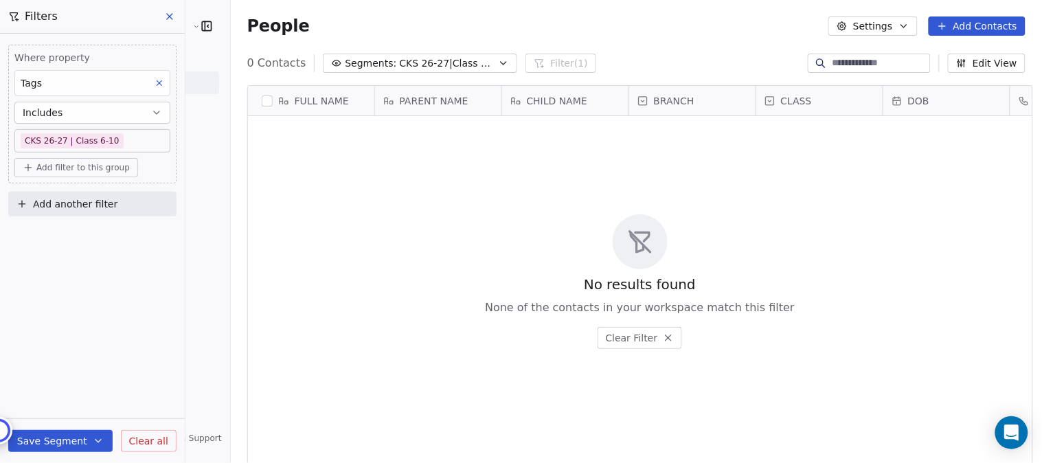
click at [99, 441] on icon "button" at bounding box center [98, 440] width 11 height 11
click at [80, 378] on span "Create new segment" at bounding box center [89, 378] width 100 height 14
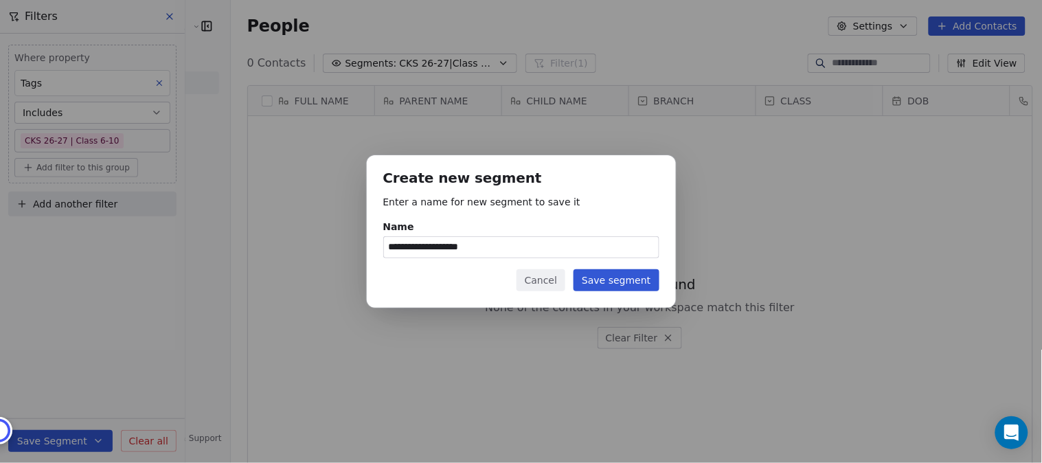
type input "**********"
click at [630, 282] on button "Save segment" at bounding box center [615, 280] width 85 height 22
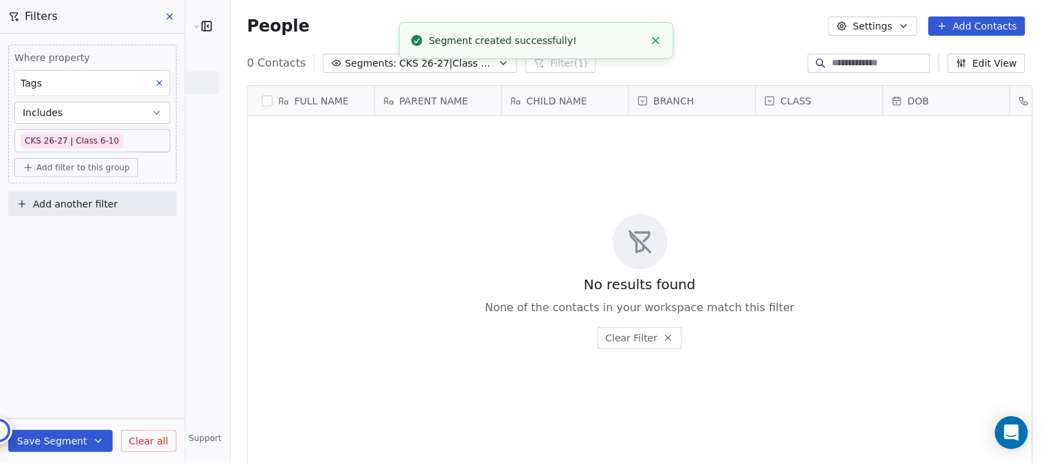
click at [69, 434] on button "Save Segment" at bounding box center [60, 441] width 104 height 22
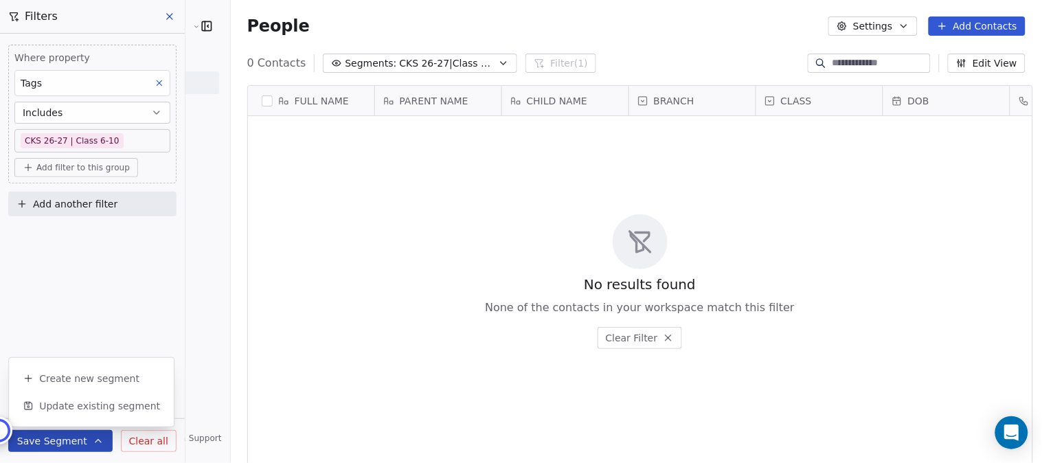
click at [146, 277] on div "Where property Tags Includes CKS 26-27 | Class 6-10 Add filter to this group Ad…" at bounding box center [92, 248] width 185 height 429
click at [165, 16] on icon at bounding box center [169, 16] width 11 height 11
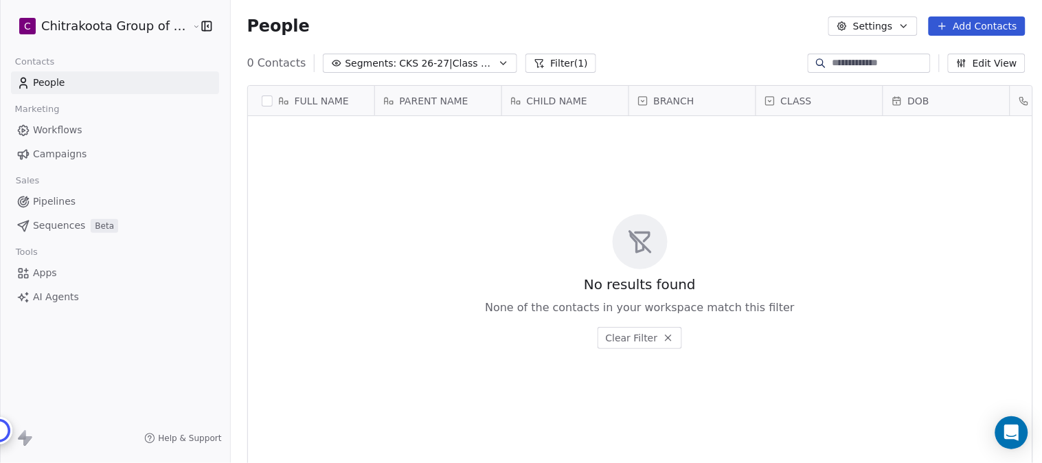
click at [501, 64] on icon "button" at bounding box center [503, 63] width 5 height 3
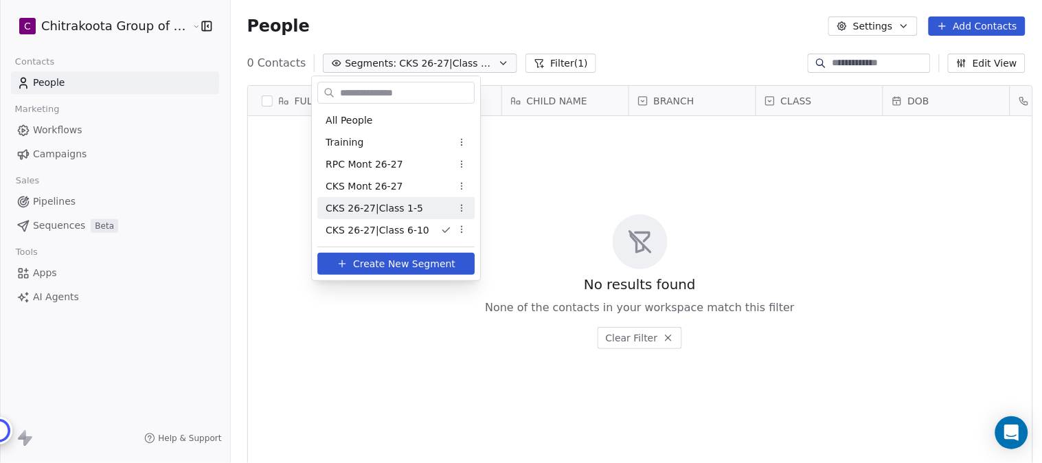
click at [387, 208] on span "CKS 26-27|Class 1-5" at bounding box center [373, 208] width 97 height 14
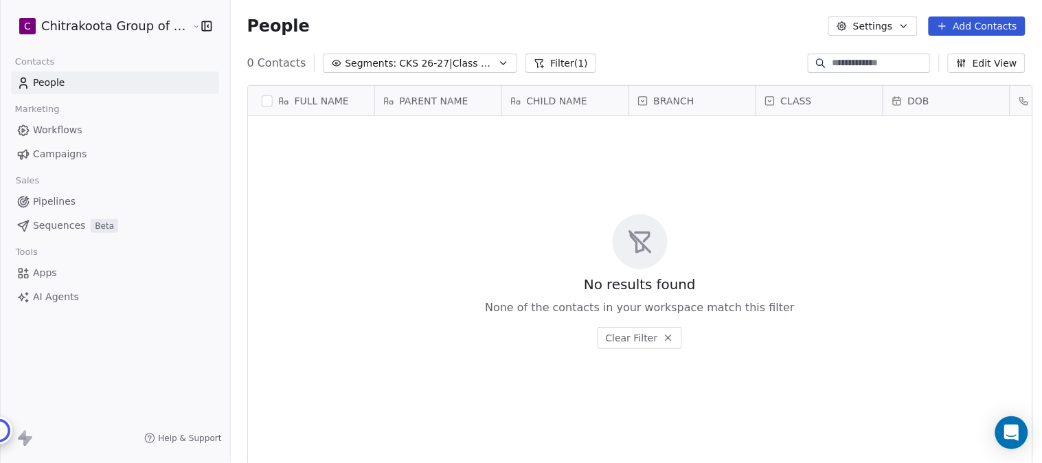
click at [550, 60] on button "Filter (1)" at bounding box center [560, 63] width 71 height 19
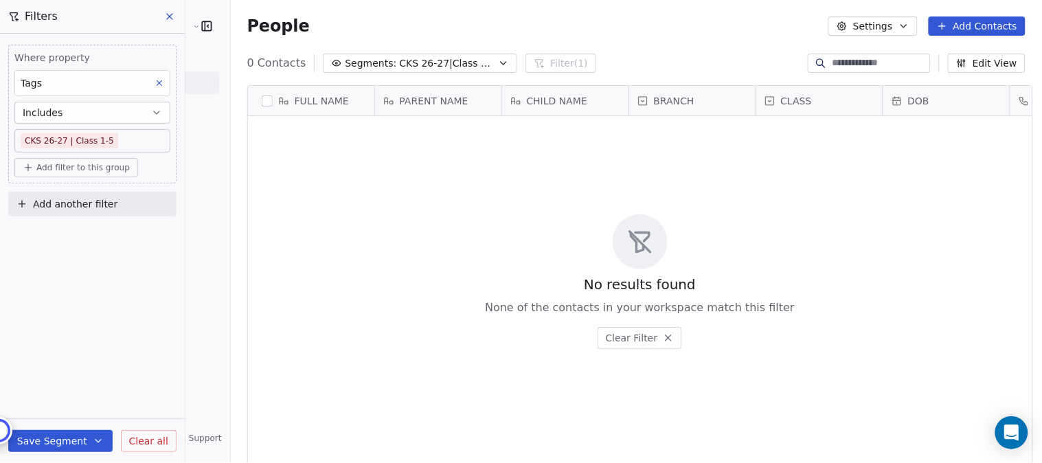
click at [174, 14] on icon at bounding box center [169, 16] width 11 height 11
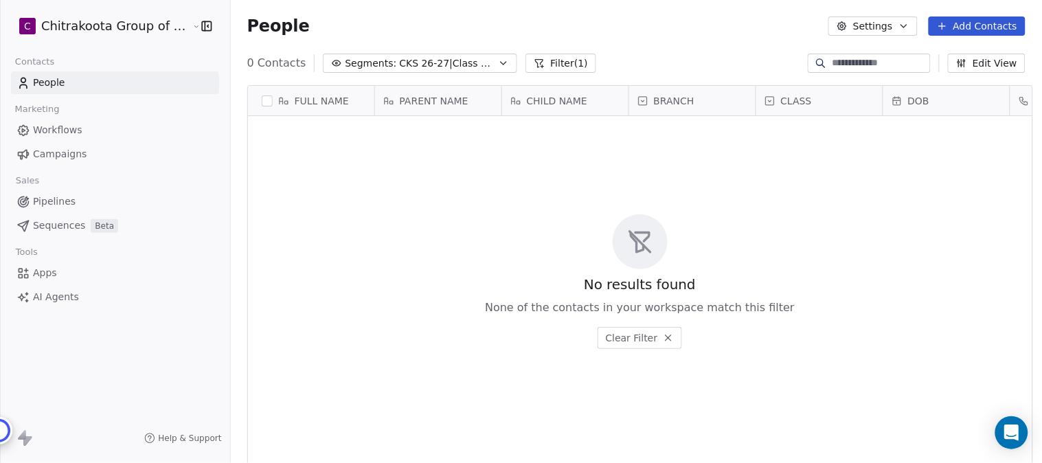
click at [450, 58] on span "CKS 26-27|Class 1-5" at bounding box center [447, 63] width 96 height 14
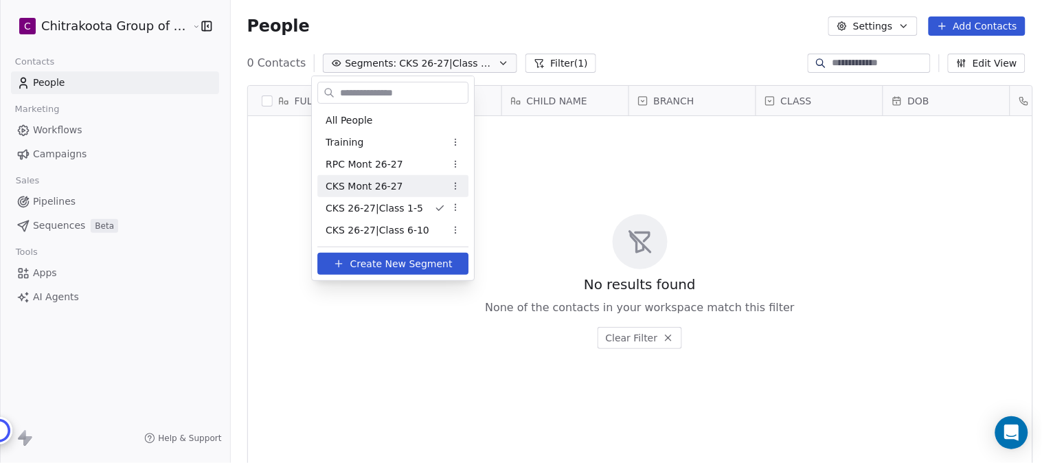
click at [387, 190] on span "CKS Mont 26-27" at bounding box center [363, 186] width 77 height 14
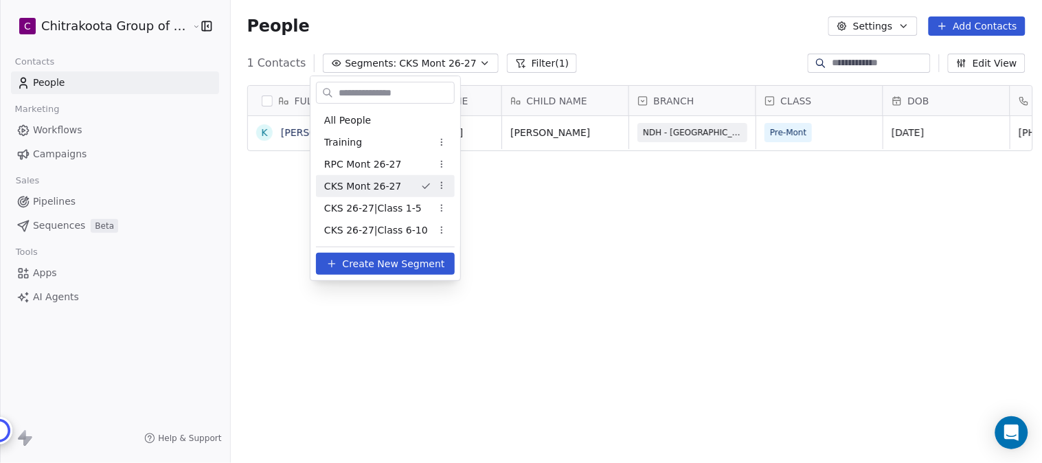
click at [539, 60] on button "Filter (1)" at bounding box center [542, 63] width 71 height 19
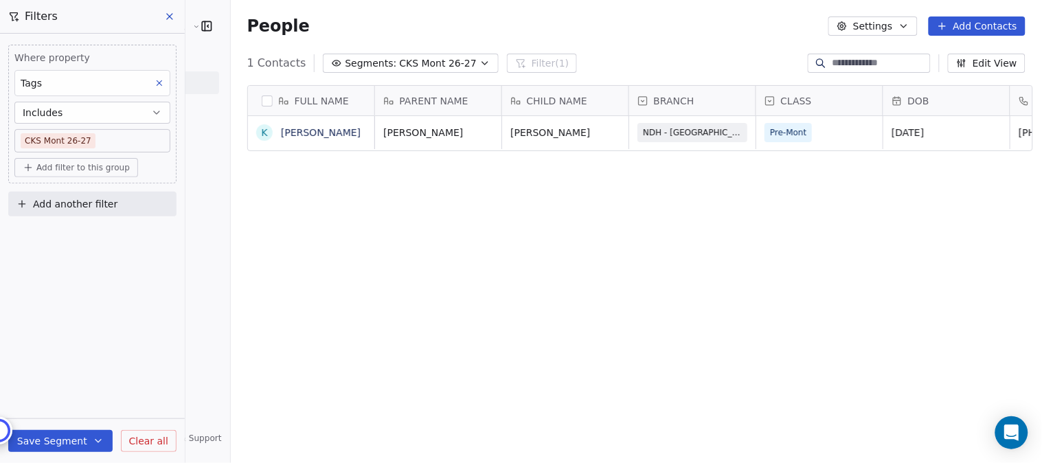
click at [165, 18] on icon at bounding box center [169, 16] width 11 height 11
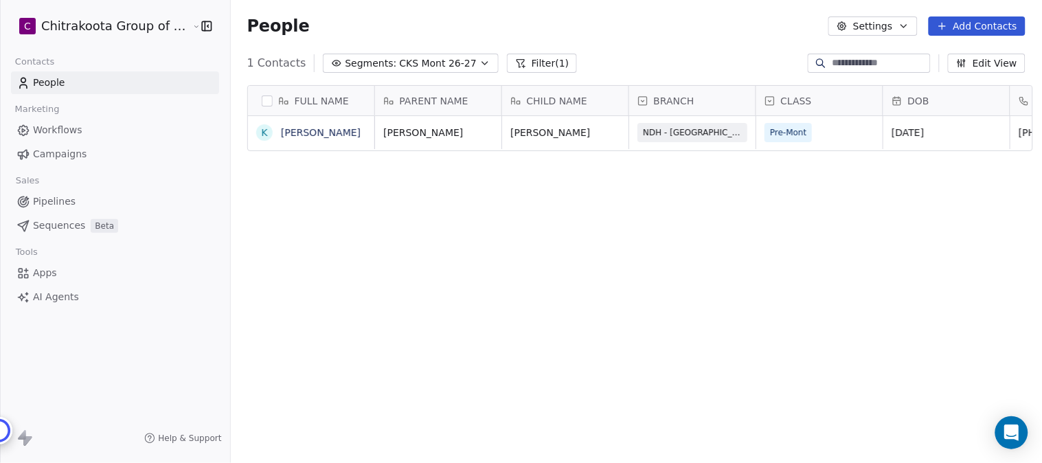
click at [479, 60] on icon "button" at bounding box center [484, 63] width 11 height 11
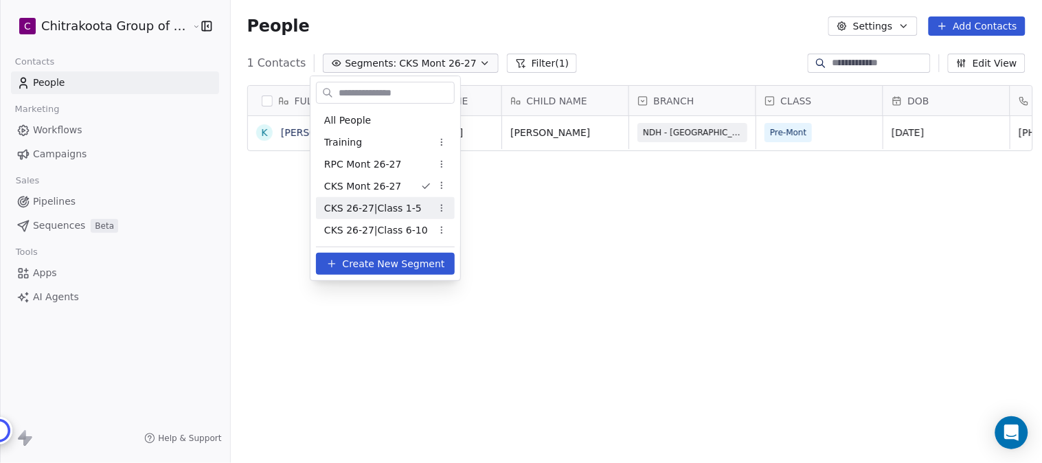
click at [369, 210] on span "CKS 26-27|Class 1-5" at bounding box center [372, 208] width 97 height 14
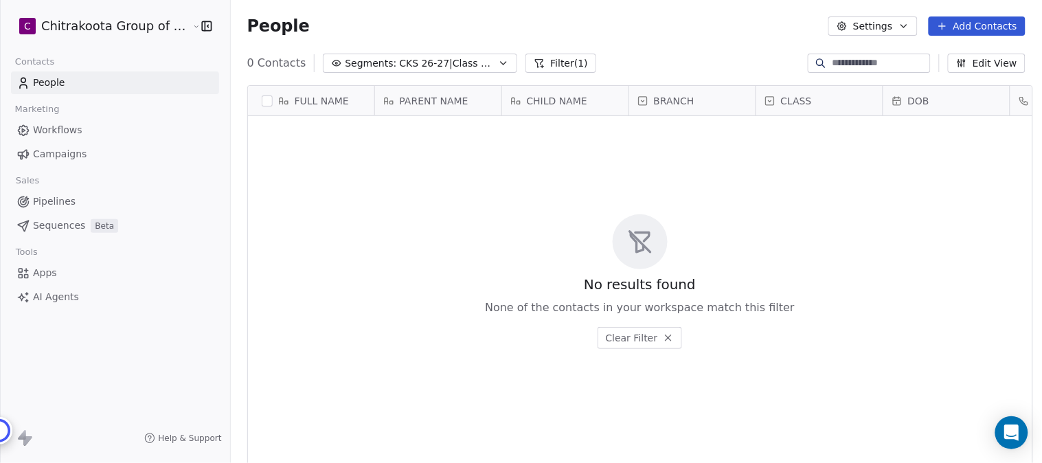
click at [498, 59] on icon "button" at bounding box center [503, 63] width 11 height 11
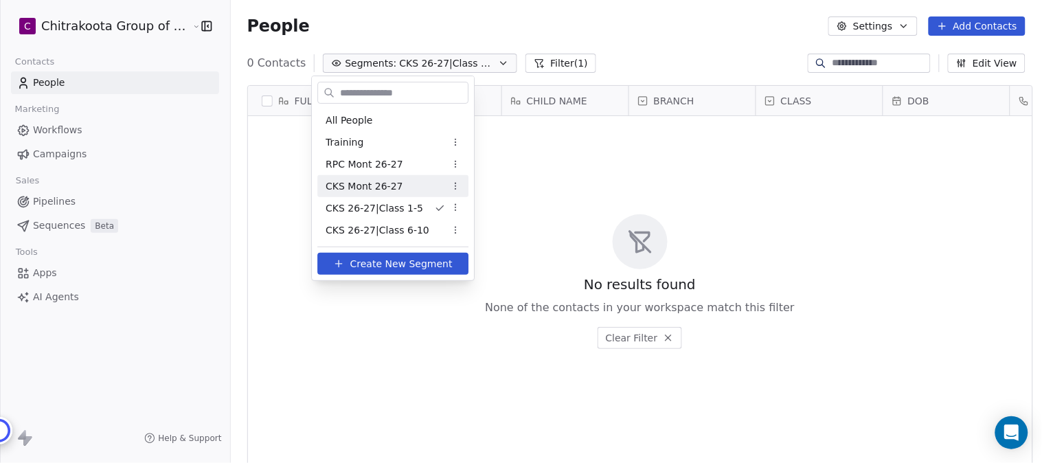
click at [378, 187] on span "CKS Mont 26-27" at bounding box center [363, 186] width 77 height 14
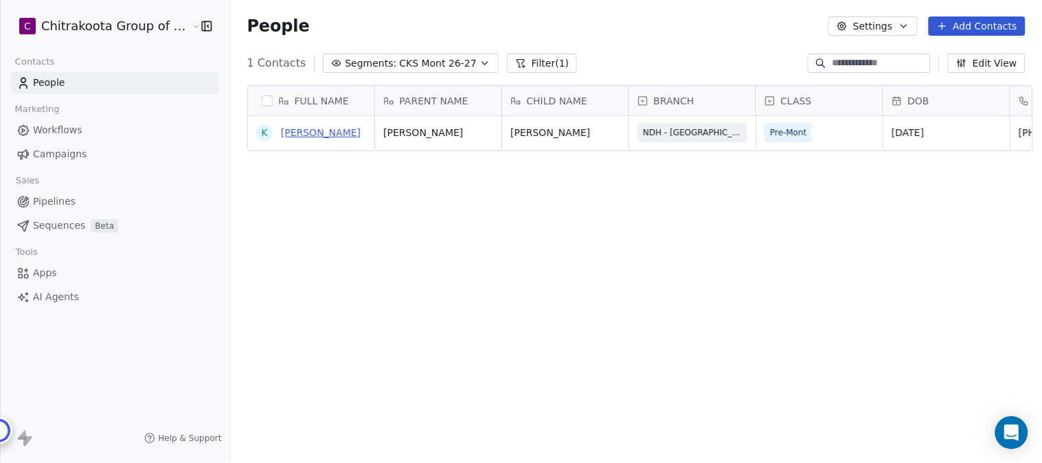
click at [293, 135] on link "Kiran N" at bounding box center [321, 132] width 80 height 11
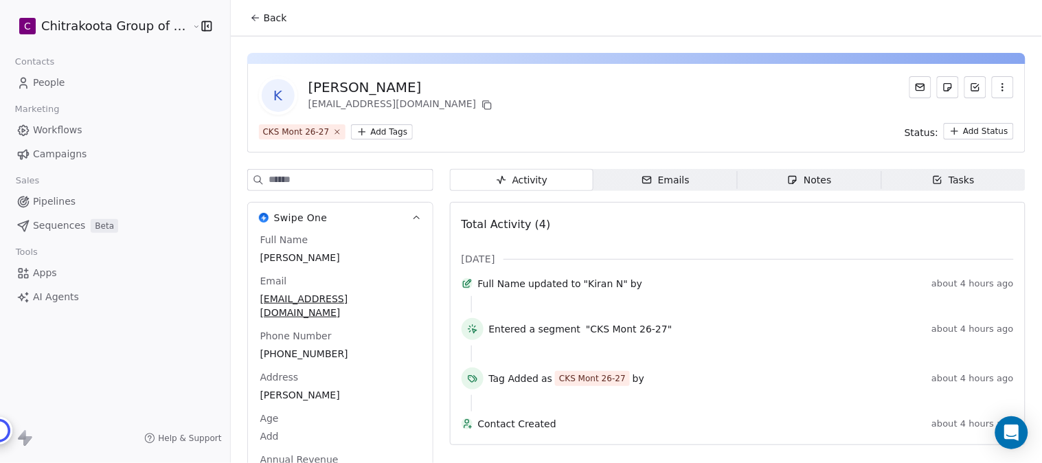
click at [268, 17] on span "Back" at bounding box center [275, 18] width 23 height 14
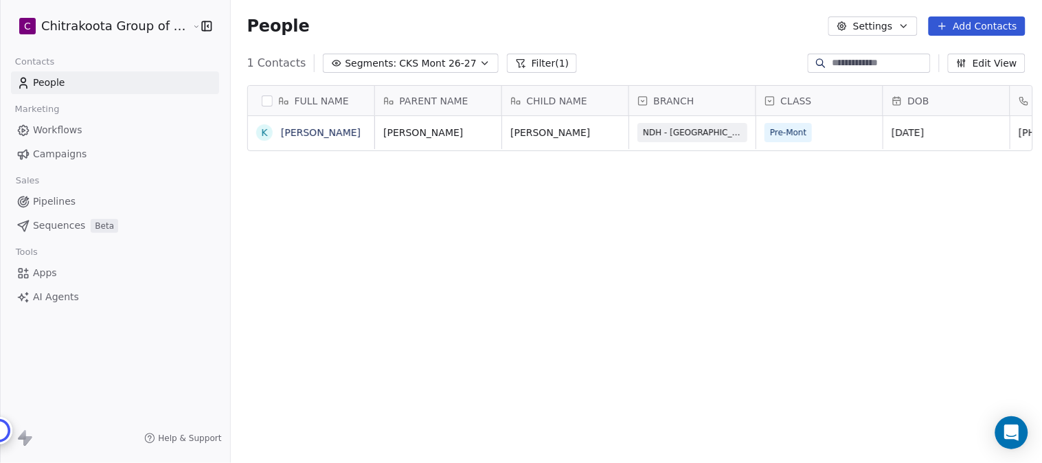
scroll to position [395, 807]
click at [479, 62] on icon "button" at bounding box center [484, 63] width 11 height 11
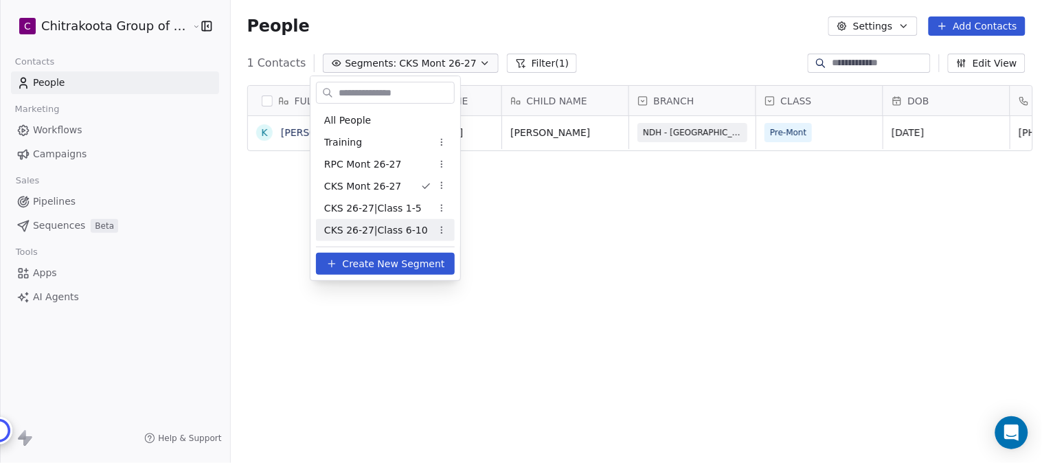
click at [381, 230] on span "CKS 26-27|Class 6-10" at bounding box center [376, 230] width 104 height 14
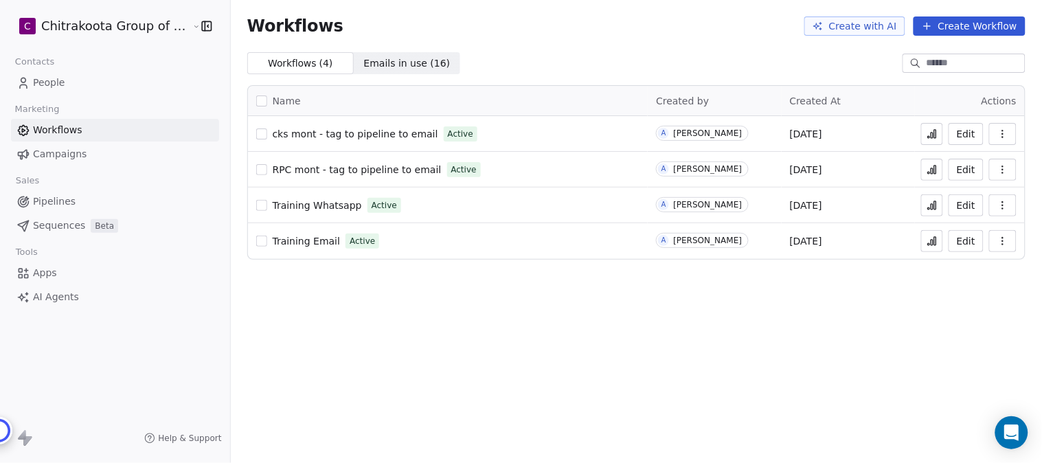
click at [1000, 134] on icon "button" at bounding box center [1002, 133] width 11 height 11
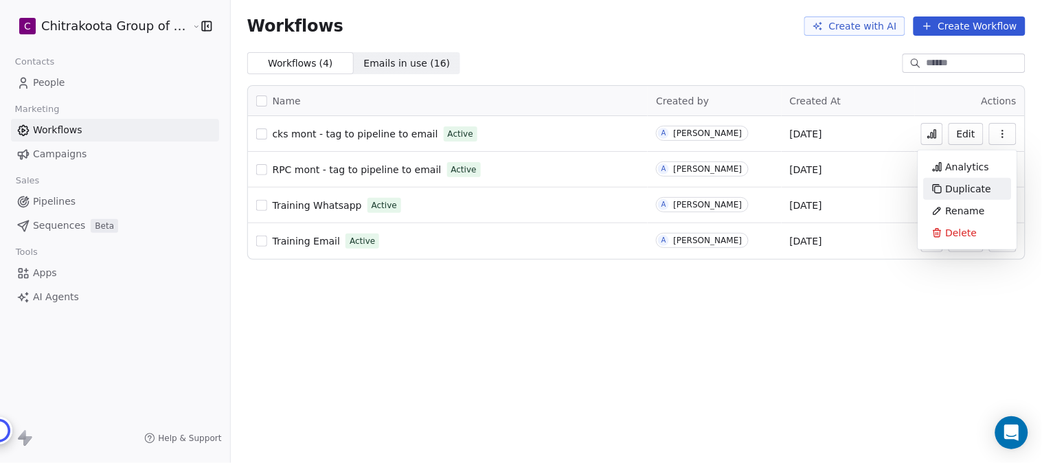
click at [970, 187] on span "Duplicate" at bounding box center [968, 189] width 46 height 14
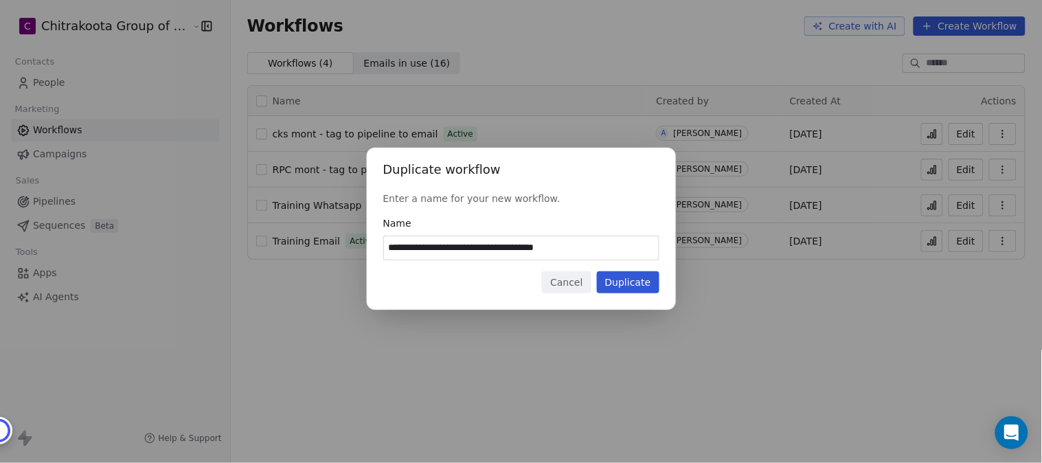
drag, startPoint x: 430, startPoint y: 242, endPoint x: 363, endPoint y: 242, distance: 67.3
click at [363, 242] on div "**********" at bounding box center [521, 231] width 1042 height 211
paste input "**********"
drag, startPoint x: 595, startPoint y: 246, endPoint x: 647, endPoint y: 244, distance: 52.9
click at [647, 244] on input "**********" at bounding box center [521, 247] width 275 height 23
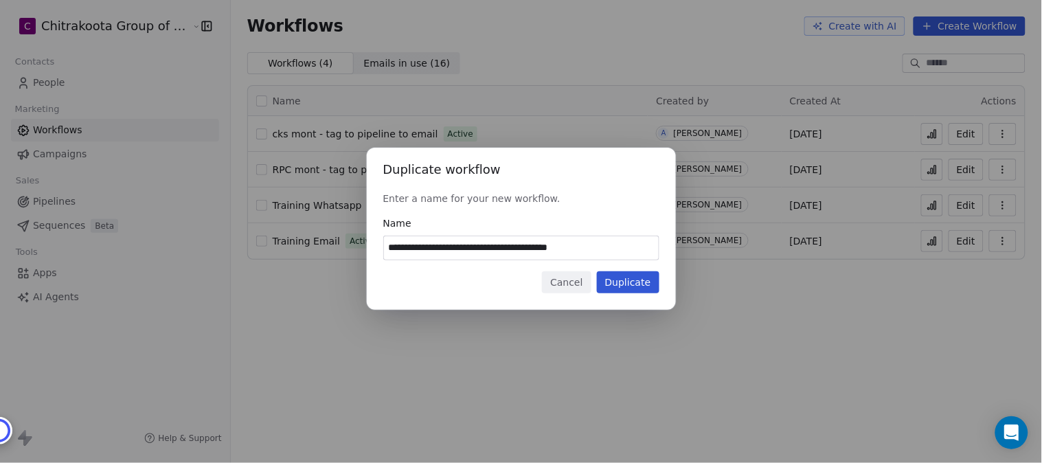
type input "**********"
click at [636, 284] on button "Duplicate" at bounding box center [628, 282] width 62 height 22
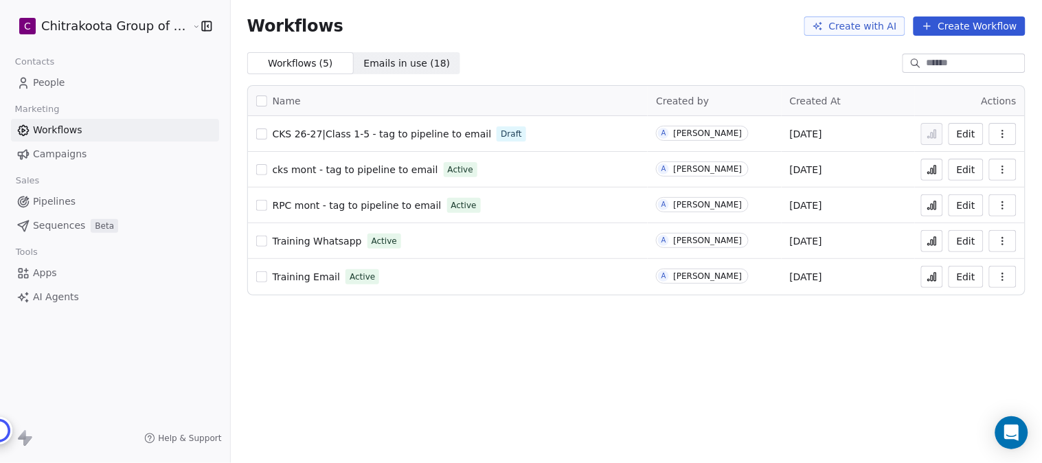
click at [333, 133] on span "CKS 26-27|Class 1-5 - tag to pipeline to email" at bounding box center [382, 133] width 219 height 11
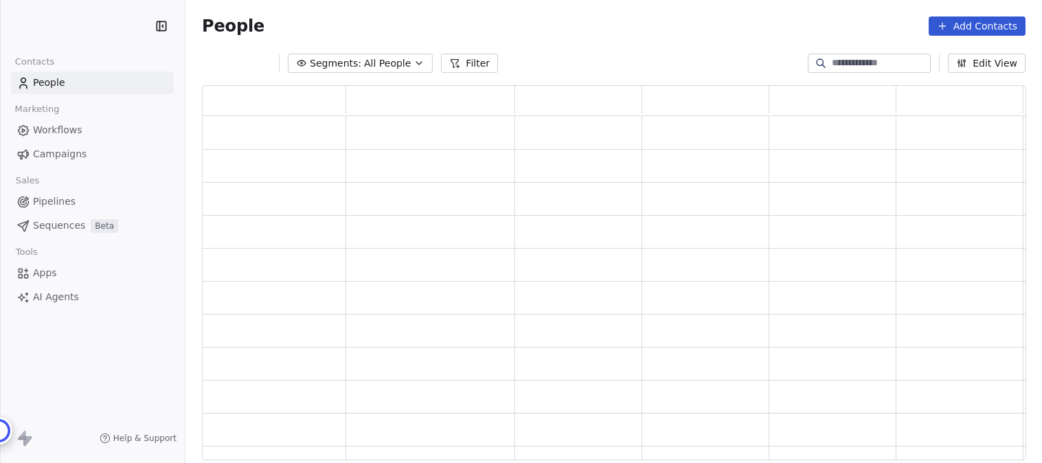
click at [44, 270] on span "Apps" at bounding box center [45, 273] width 24 height 14
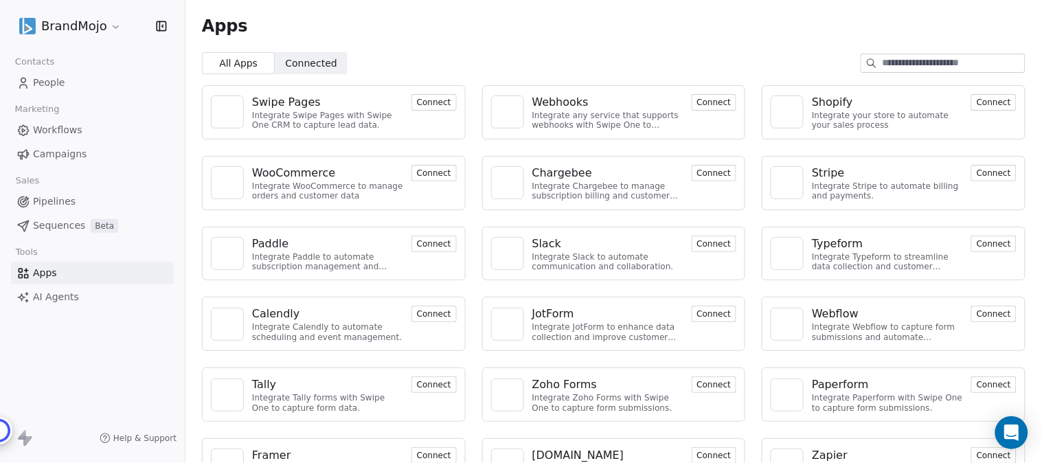
click at [107, 26] on html "BrandMojo Contacts People Marketing Workflows Campaigns Sales Pipelines Sequenc…" at bounding box center [521, 231] width 1042 height 463
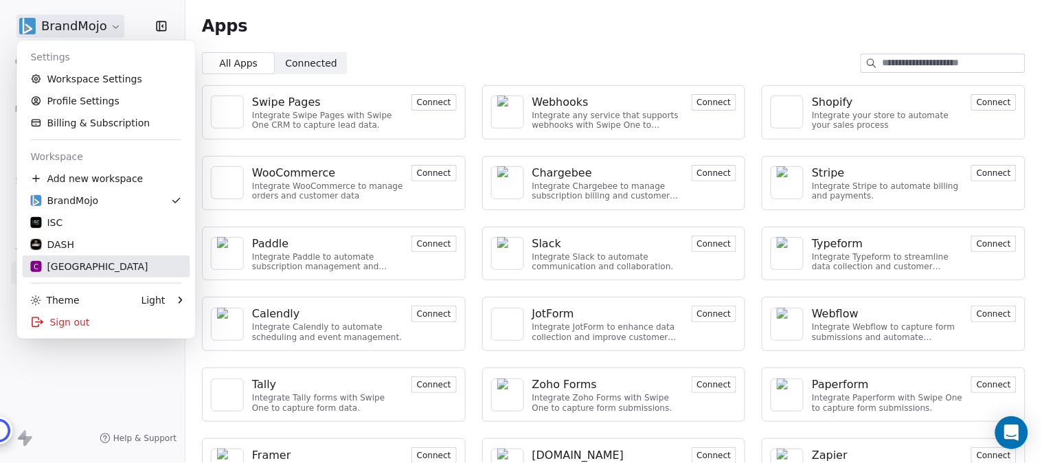
click at [85, 266] on div "C Chitrakoota School" at bounding box center [88, 267] width 117 height 14
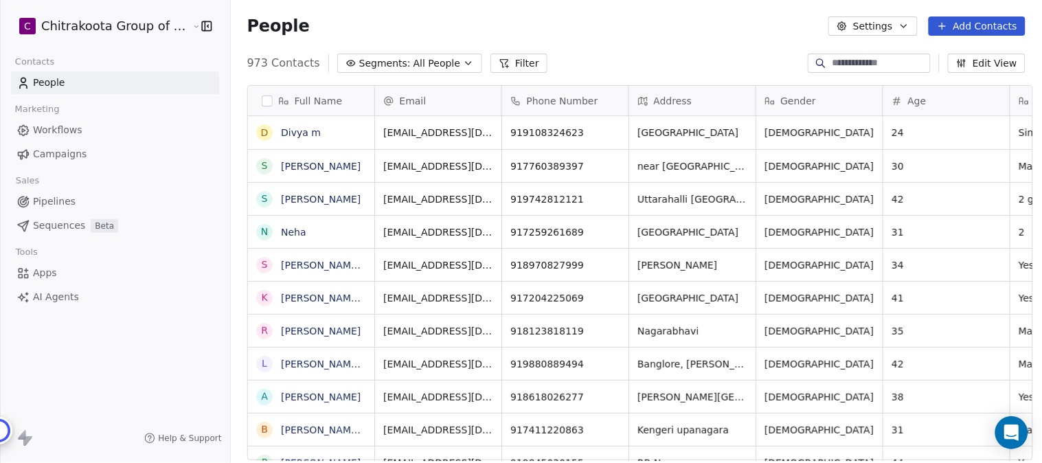
scroll to position [395, 807]
click at [441, 65] on button "Segments: All People" at bounding box center [409, 63] width 145 height 19
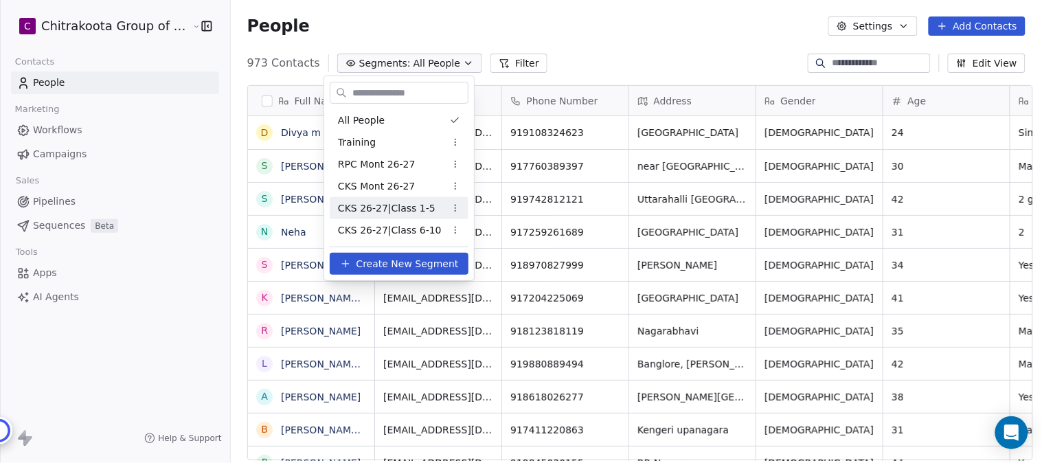
click at [406, 207] on span "CKS 26-27|Class 1-5" at bounding box center [386, 208] width 97 height 14
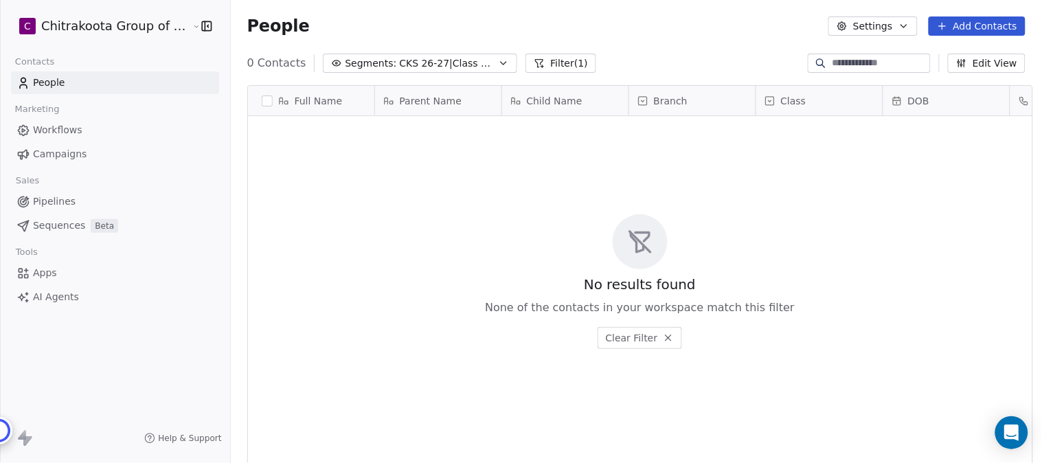
click at [47, 275] on span "Apps" at bounding box center [45, 273] width 24 height 14
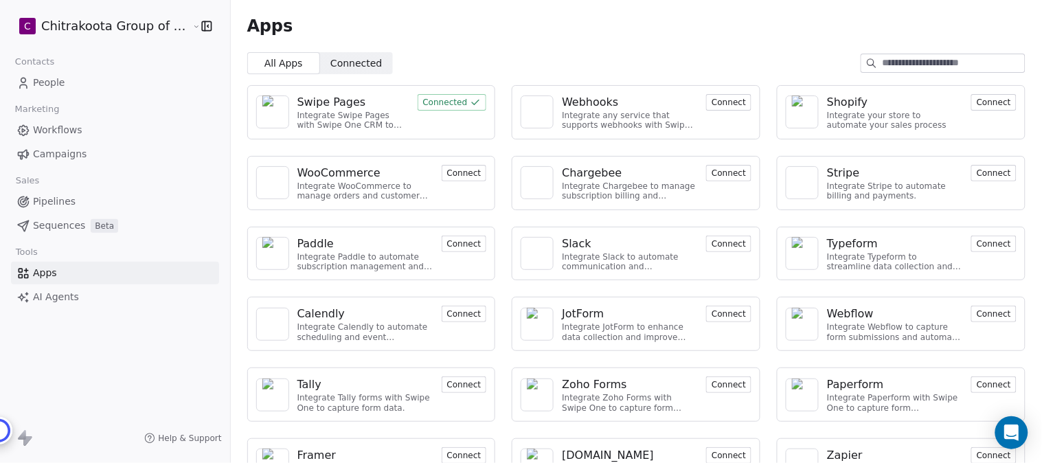
click at [323, 104] on div "Swipe Pages" at bounding box center [331, 102] width 69 height 16
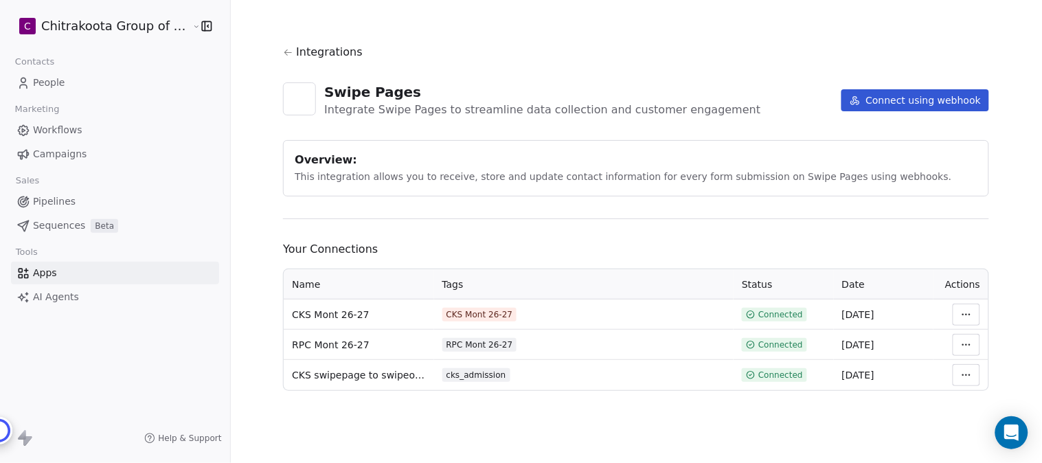
click at [964, 320] on html "C Chitrakoota Group of Institutions Contacts People Marketing Workflows Campaig…" at bounding box center [521, 231] width 1042 height 463
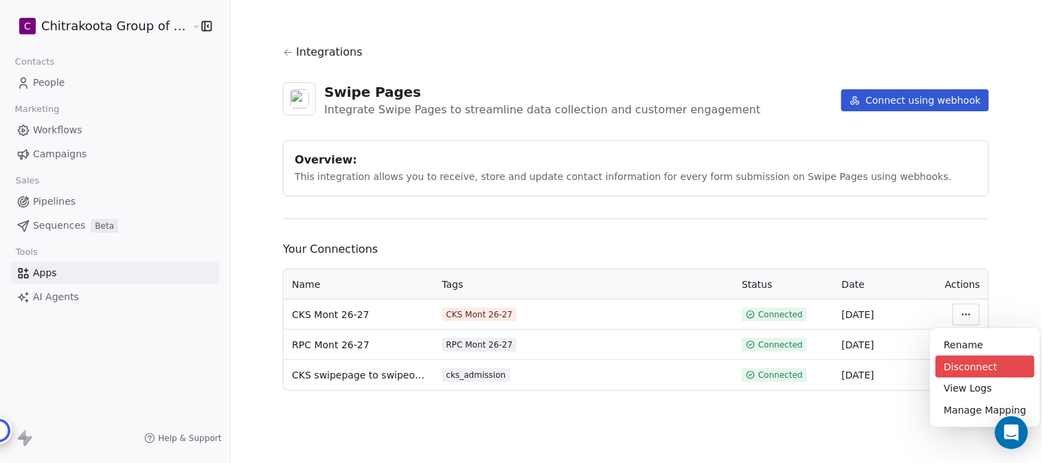
click at [957, 365] on div "Disconnect" at bounding box center [984, 367] width 99 height 22
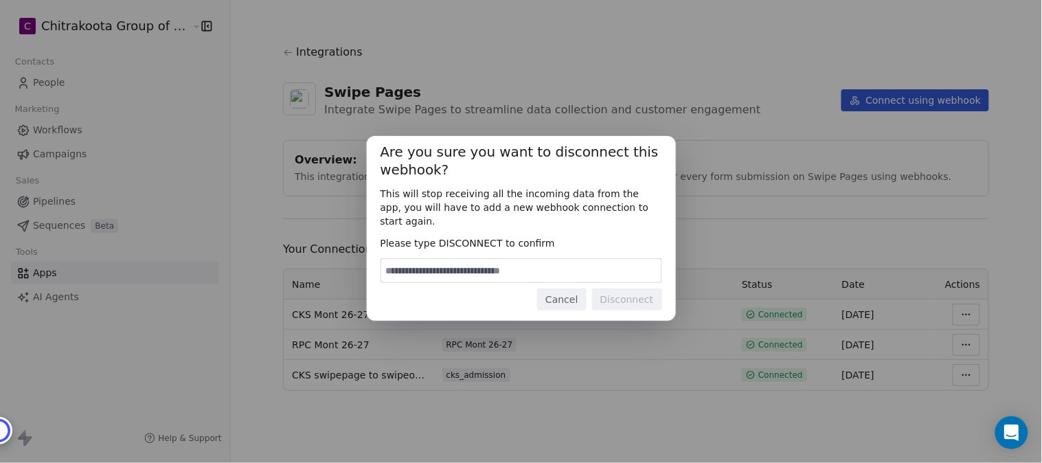
click at [481, 259] on input at bounding box center [521, 270] width 280 height 23
type input "**********"
click at [623, 288] on button "Disconnect" at bounding box center [627, 299] width 70 height 22
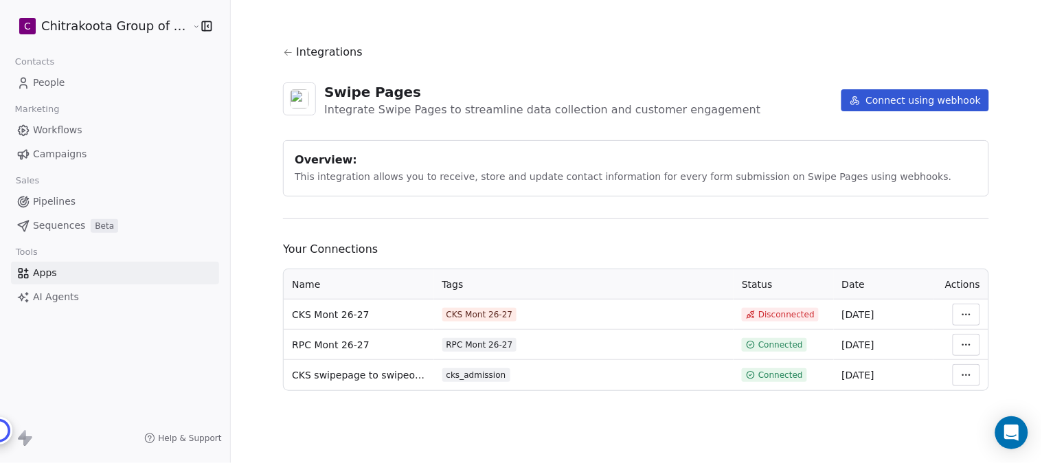
click at [481, 378] on div "cks_admission" at bounding box center [476, 374] width 60 height 11
click at [960, 373] on html "C Chitrakoota Group of Institutions Contacts People Marketing Workflows Campaig…" at bounding box center [521, 231] width 1042 height 463
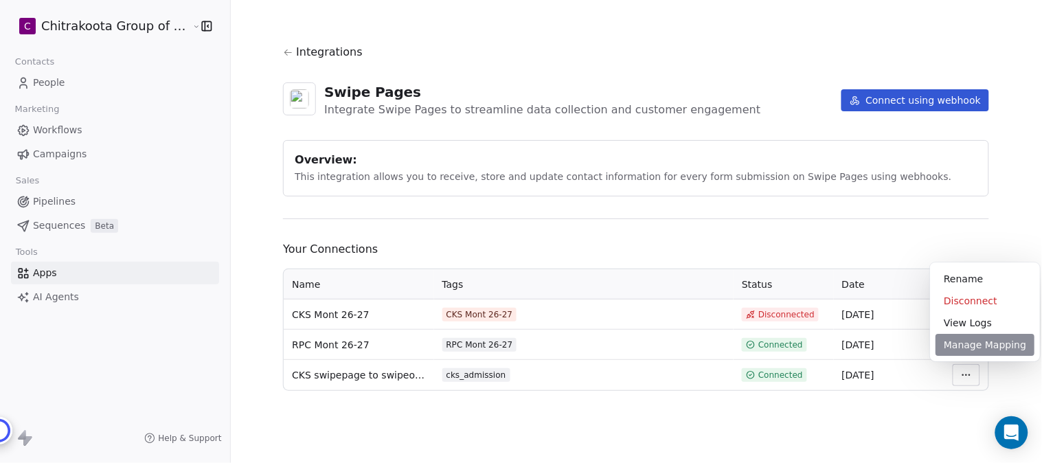
click at [990, 335] on div "Manage Mapping" at bounding box center [984, 345] width 99 height 22
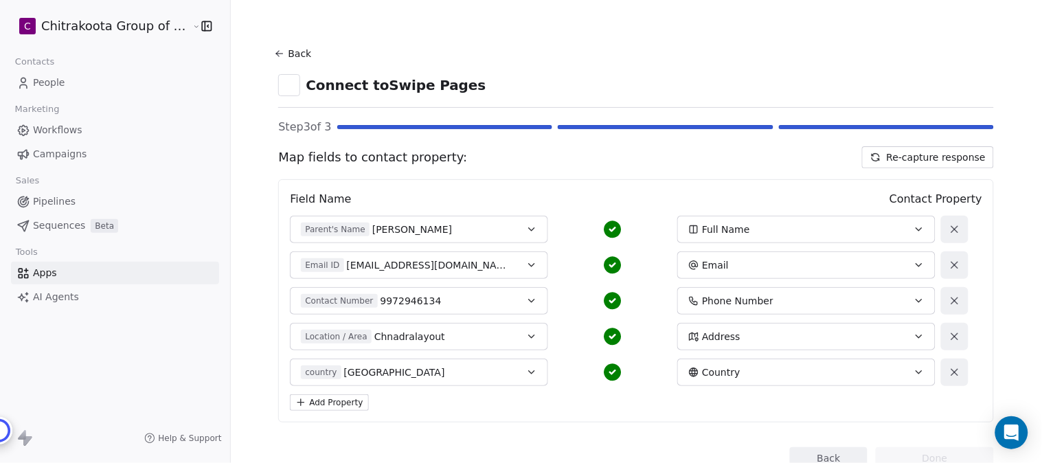
click at [287, 53] on button "Back" at bounding box center [295, 53] width 44 height 25
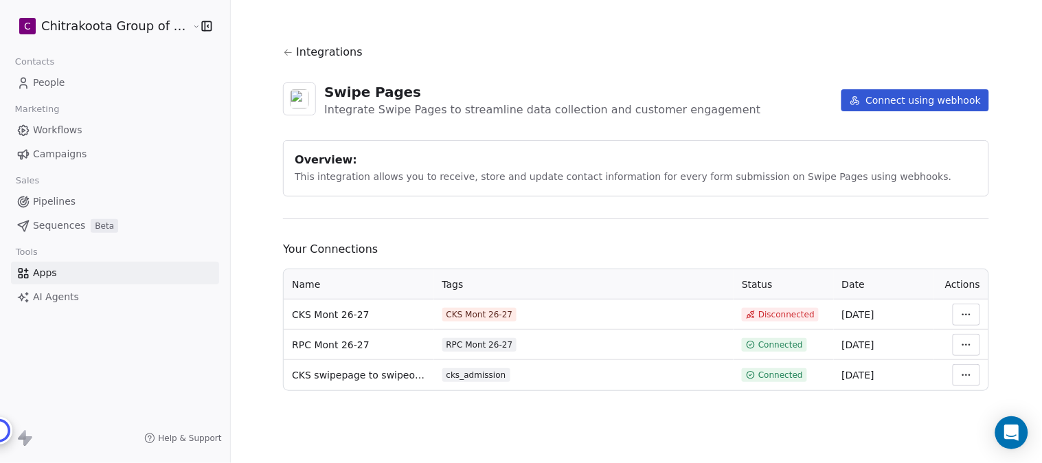
click at [965, 373] on html "C Chitrakoota Group of Institutions Contacts People Marketing Workflows Campaig…" at bounding box center [521, 231] width 1042 height 463
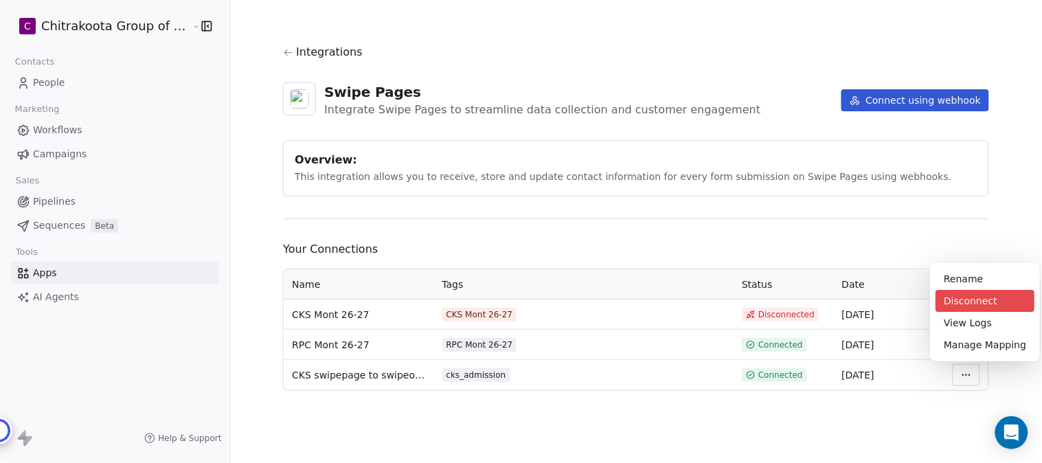
click at [965, 303] on div "Disconnect" at bounding box center [984, 301] width 99 height 22
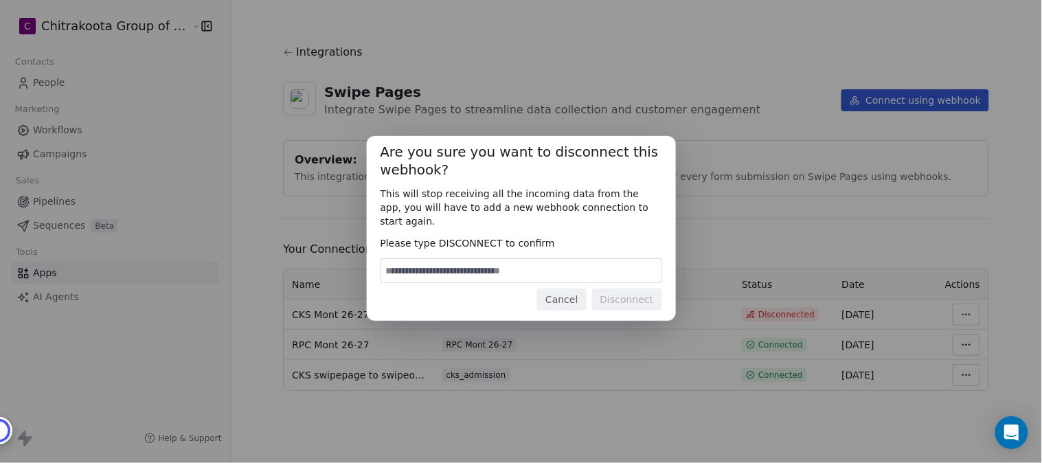
click at [481, 265] on input at bounding box center [521, 270] width 280 height 23
type input "**********"
click at [650, 295] on button "Disconnect" at bounding box center [627, 299] width 70 height 22
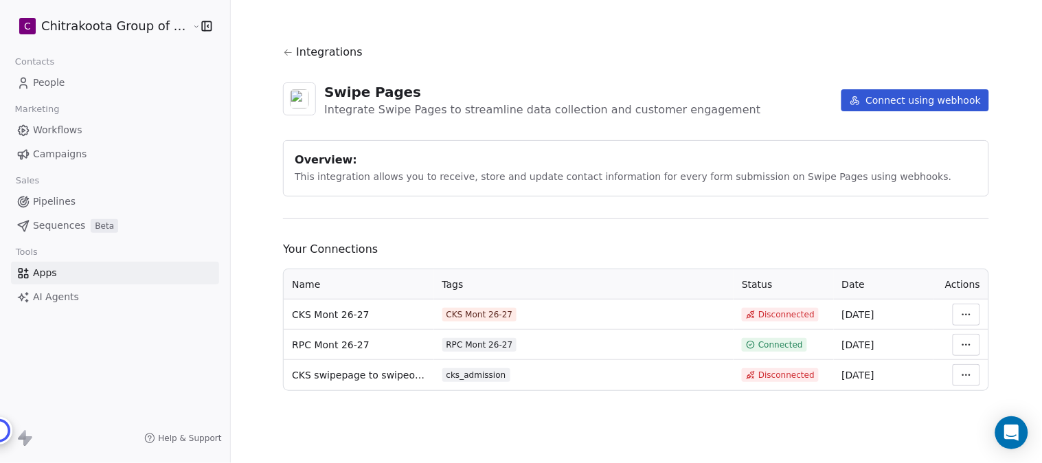
click at [954, 378] on html "C Chitrakoota Group of Institutions Contacts People Marketing Workflows Campaig…" at bounding box center [521, 231] width 1042 height 463
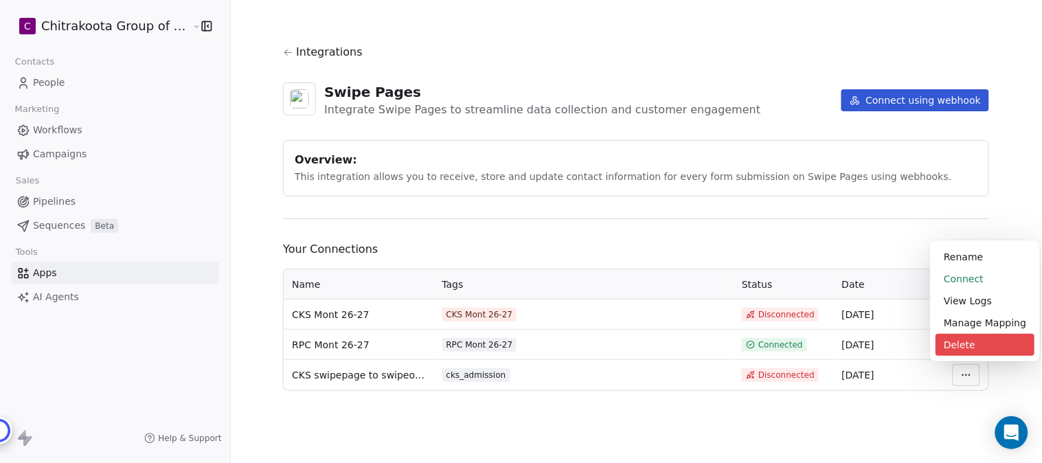
click at [958, 344] on div "Delete" at bounding box center [984, 345] width 99 height 22
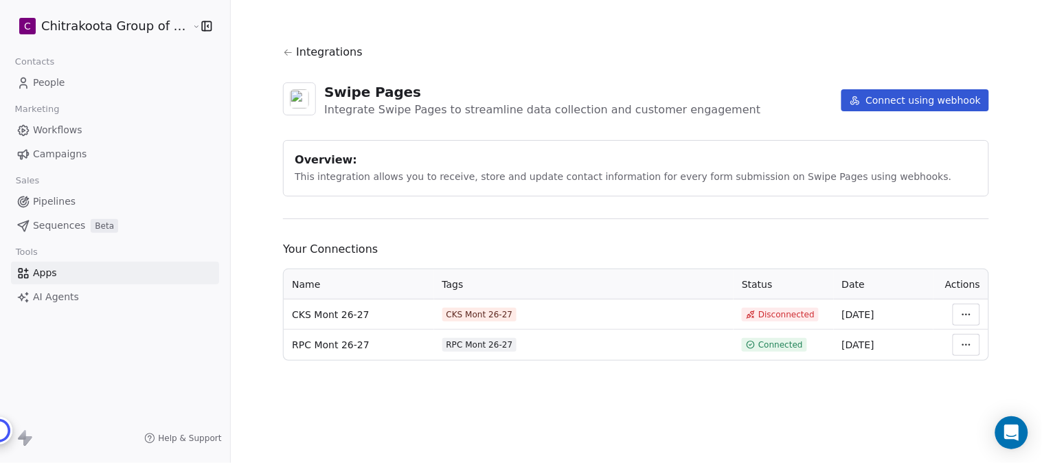
click at [313, 47] on span "Integrations" at bounding box center [329, 52] width 67 height 16
